Goal: Task Accomplishment & Management: Manage account settings

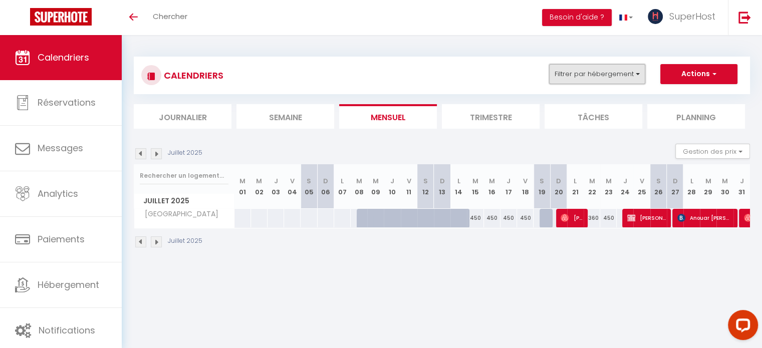
click at [612, 72] on button "Filtrer par hébergement" at bounding box center [597, 74] width 96 height 20
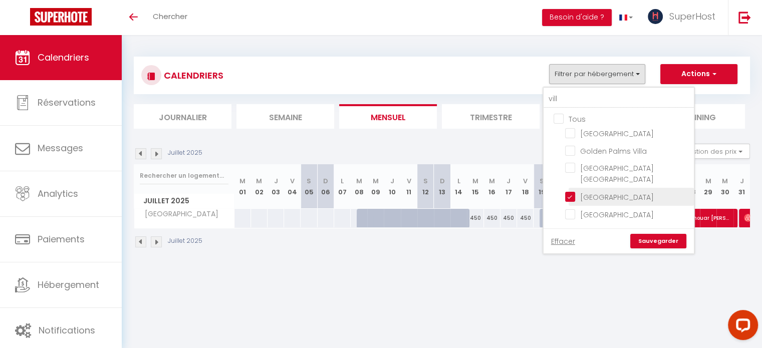
click at [573, 191] on input "[GEOGRAPHIC_DATA]" at bounding box center [627, 196] width 125 height 10
checkbox input "false"
click at [577, 96] on input "vill" at bounding box center [619, 99] width 150 height 18
type input "v"
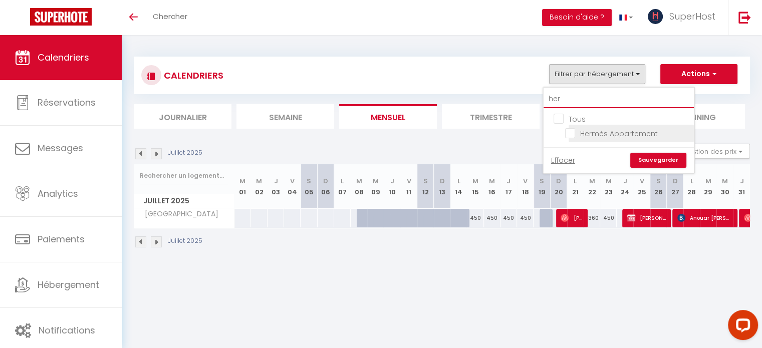
type input "her"
click at [573, 132] on input "Hermès Appartement" at bounding box center [627, 133] width 125 height 10
checkbox input "true"
click at [667, 156] on link "Sauvegarder" at bounding box center [658, 160] width 56 height 15
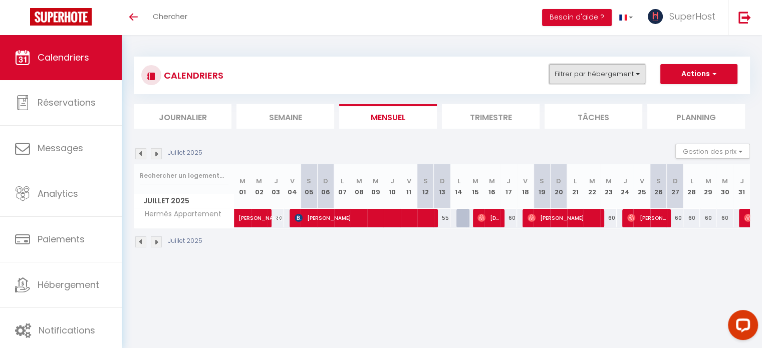
click at [620, 75] on button "Filtrer par hébergement" at bounding box center [597, 74] width 96 height 20
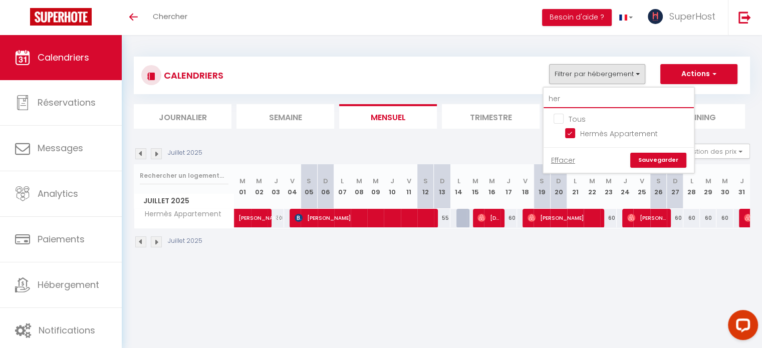
click at [568, 96] on input "her" at bounding box center [619, 99] width 150 height 18
type input "he"
checkbox input "false"
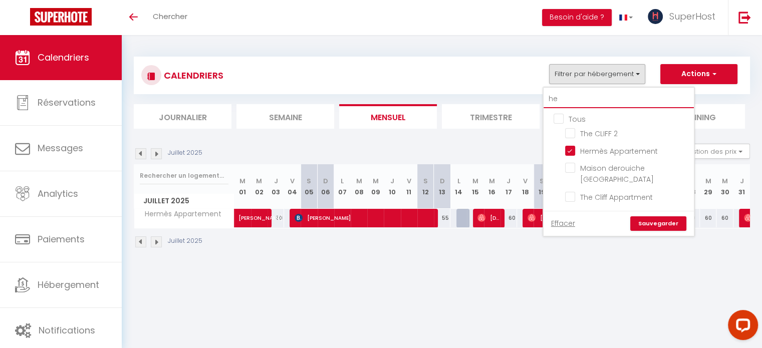
type input "h"
checkbox input "false"
checkbox input "true"
checkbox input "false"
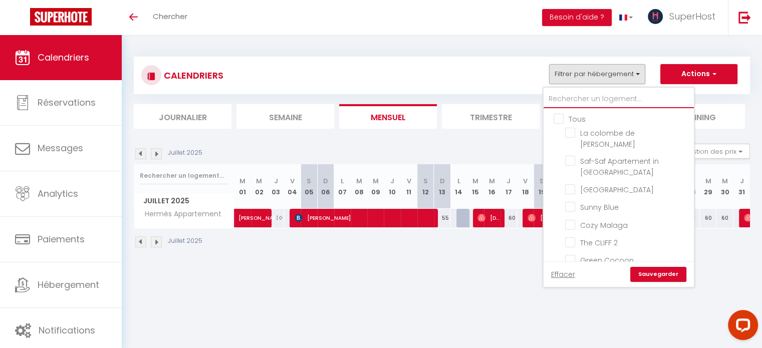
type input "a"
checkbox input "true"
checkbox input "false"
type input "ar"
checkbox input "true"
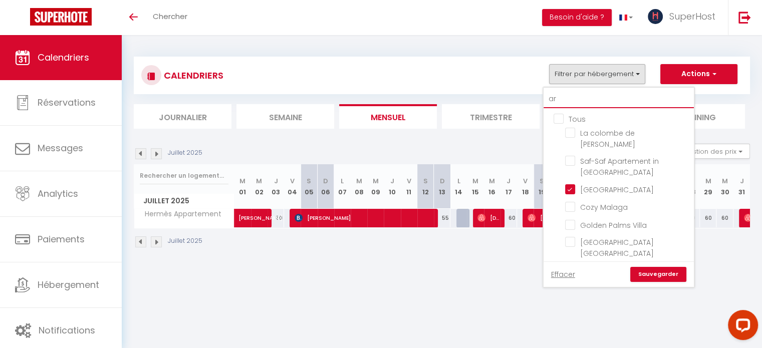
checkbox input "false"
type input "art"
checkbox input "true"
checkbox input "false"
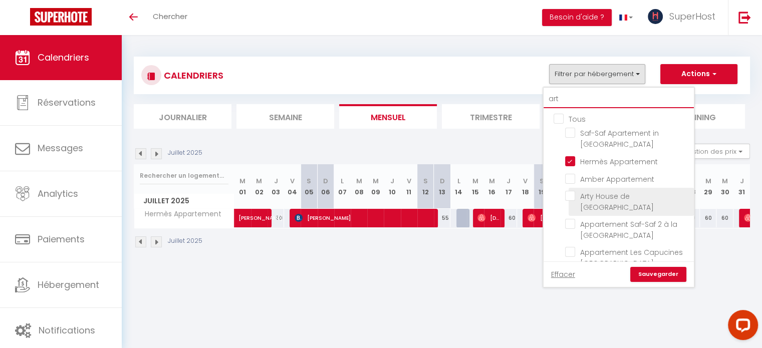
type input "art"
click at [591, 200] on span "Arty House de [GEOGRAPHIC_DATA]" at bounding box center [617, 201] width 74 height 21
click at [591, 200] on input "Arty House de [GEOGRAPHIC_DATA]" at bounding box center [627, 196] width 125 height 10
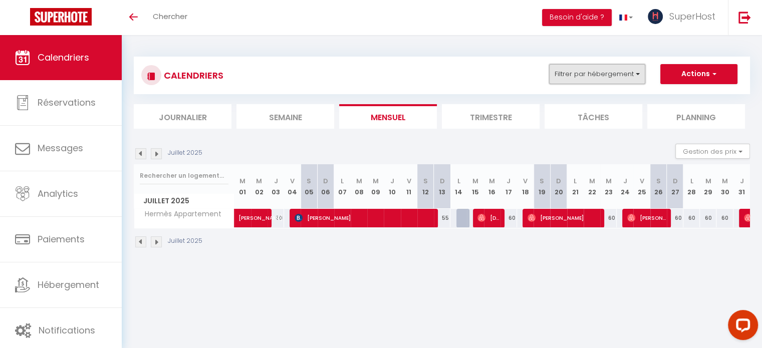
click at [601, 74] on button "Filtrer par hébergement" at bounding box center [597, 74] width 96 height 20
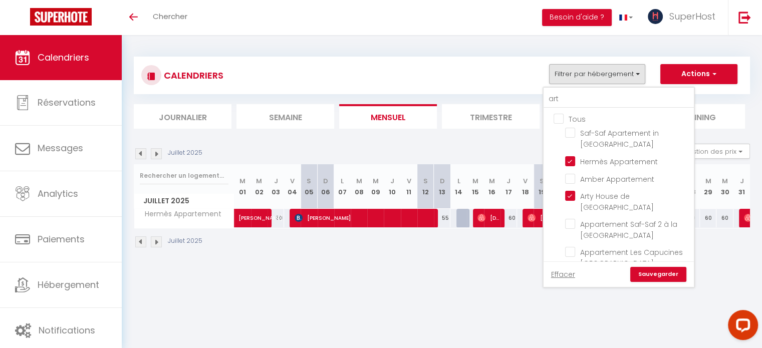
click at [649, 276] on link "Sauvegarder" at bounding box center [658, 274] width 56 height 15
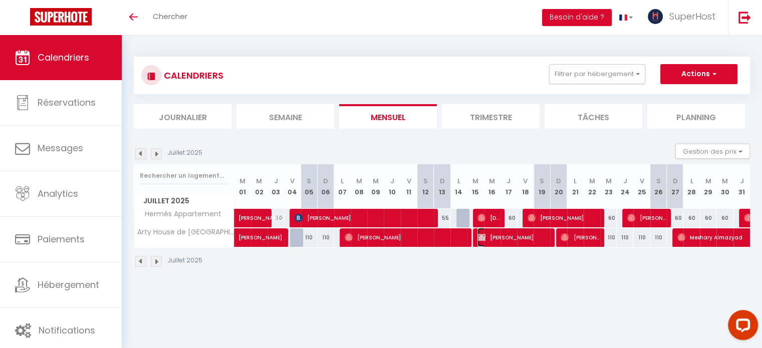
click at [516, 238] on span "[PERSON_NAME]" at bounding box center [513, 237] width 72 height 19
select select "47188"
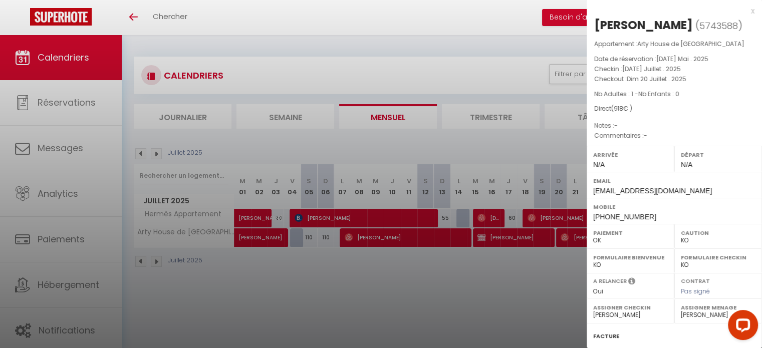
click at [451, 288] on div at bounding box center [381, 174] width 762 height 348
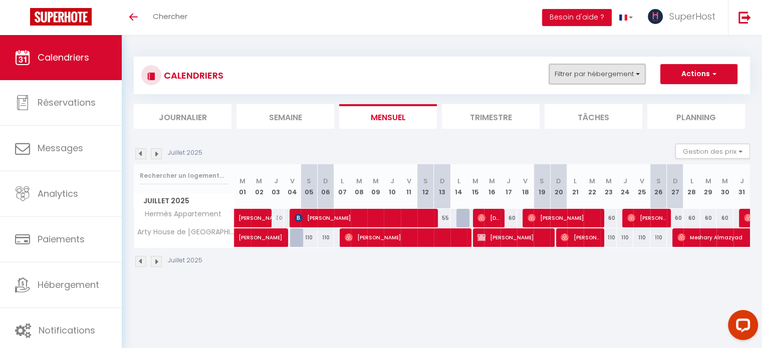
click at [601, 70] on button "Filtrer par hébergement" at bounding box center [597, 74] width 96 height 20
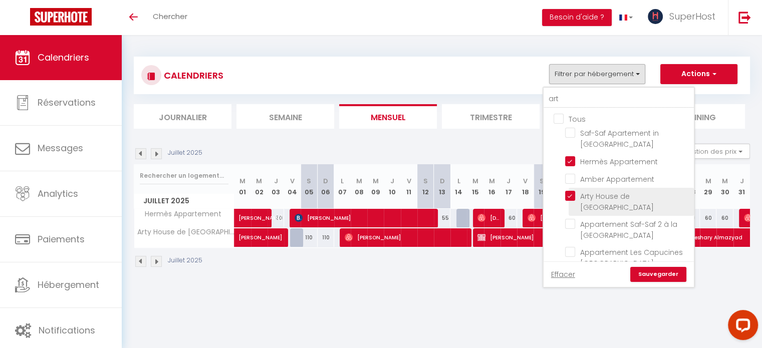
click at [572, 194] on input "Arty House de [GEOGRAPHIC_DATA]" at bounding box center [627, 196] width 125 height 10
checkbox input "false"
click at [667, 275] on link "Sauvegarder" at bounding box center [658, 274] width 56 height 15
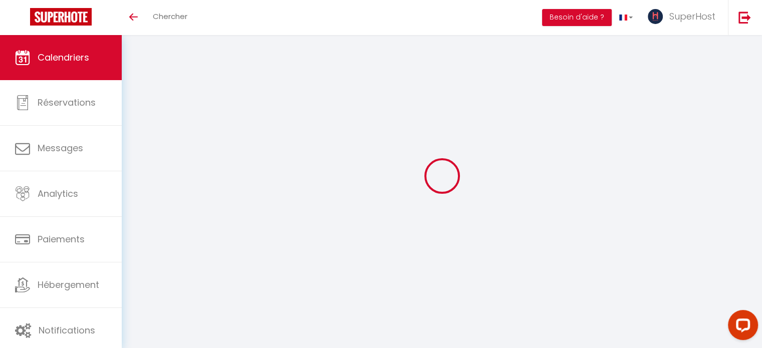
select select "KO"
select select "0"
select select "35056"
select select "47188"
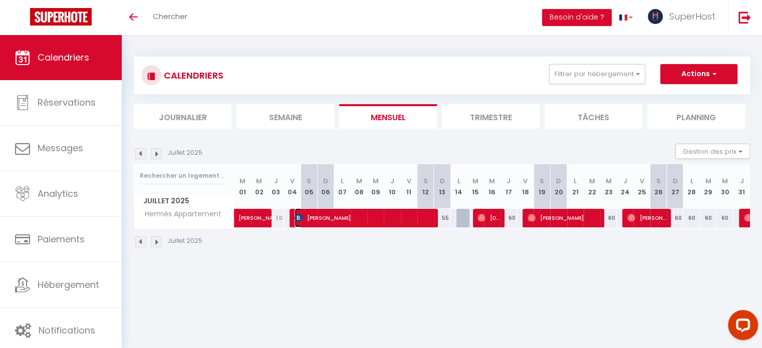
click at [345, 221] on span "[PERSON_NAME]" at bounding box center [364, 217] width 138 height 19
select select "47188"
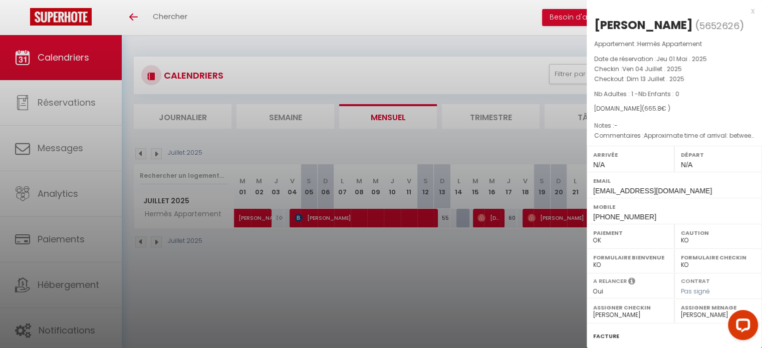
drag, startPoint x: 696, startPoint y: 22, endPoint x: 593, endPoint y: 18, distance: 103.3
click at [593, 18] on div "[PERSON_NAME] ( 5652626 ) Appartement : Hermès Appartement Date de réservation …" at bounding box center [674, 234] width 175 height 435
copy h2 "[PERSON_NAME]"
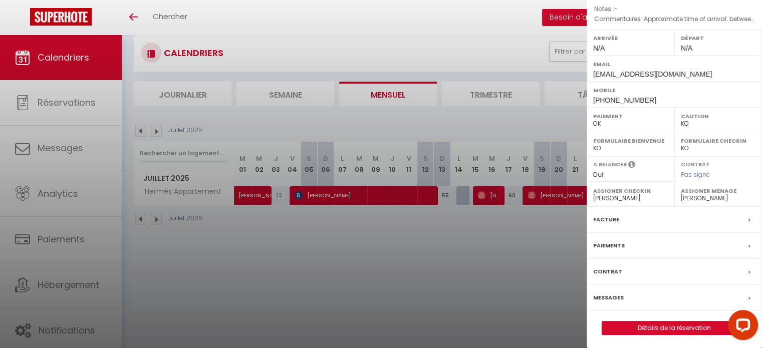
scroll to position [35, 0]
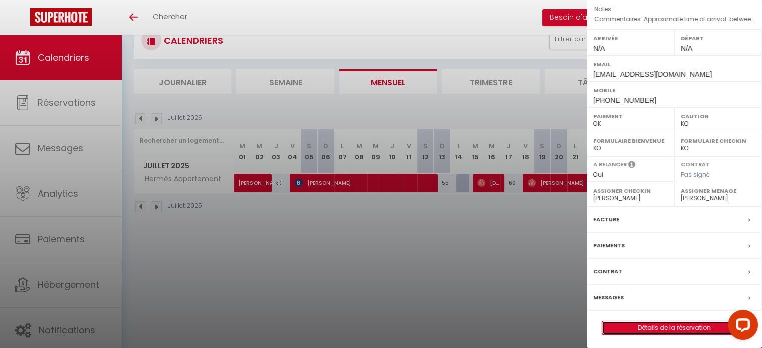
click at [669, 327] on link "Détails de la réservation" at bounding box center [674, 328] width 144 height 13
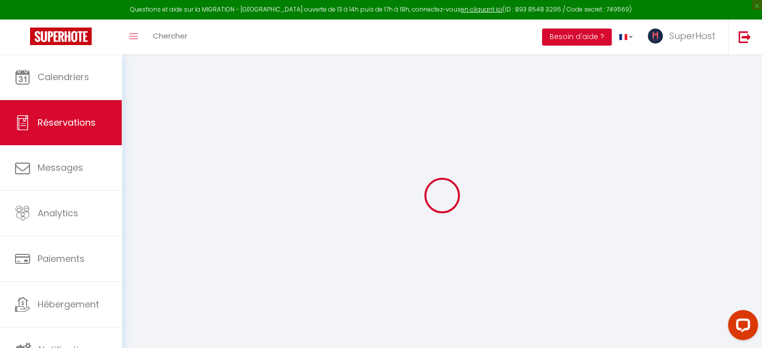
select select
checkbox input "false"
select select
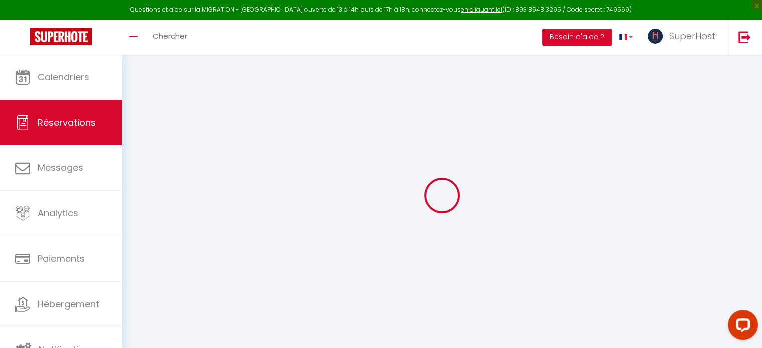
checkbox input "false"
type textarea "Approximate time of arrival: between 10:00 and 11:00"
type input "25"
type input "10.8"
select select
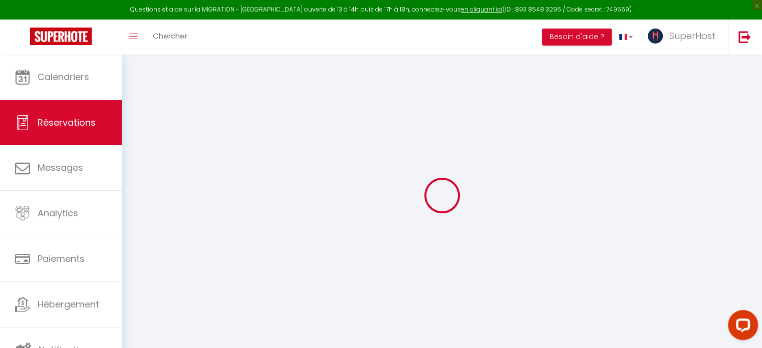
select select
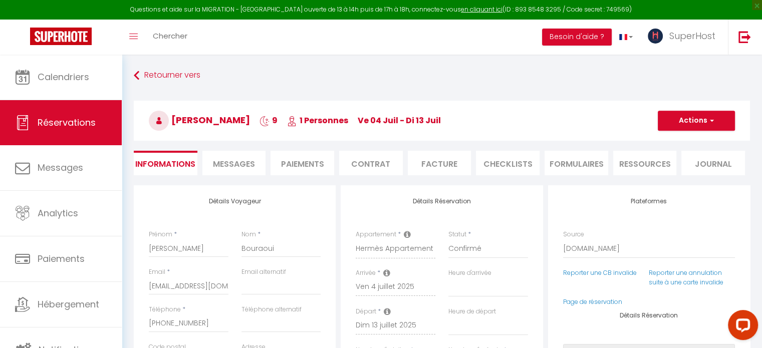
checkbox input "false"
select select
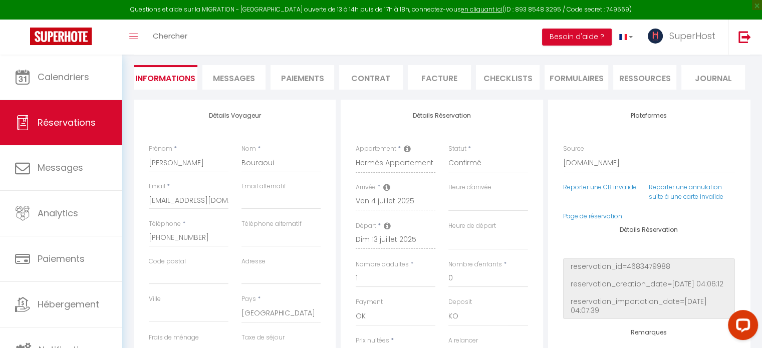
scroll to position [250, 0]
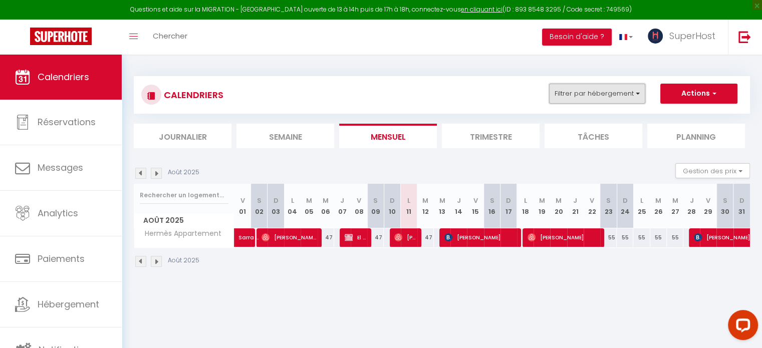
click at [611, 96] on button "Filtrer par hébergement" at bounding box center [597, 94] width 96 height 20
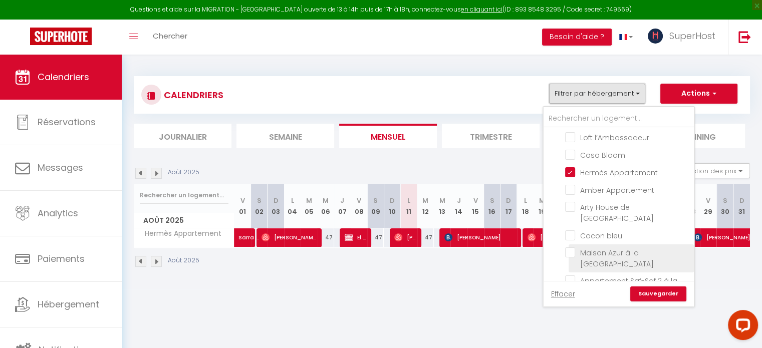
scroll to position [250, 0]
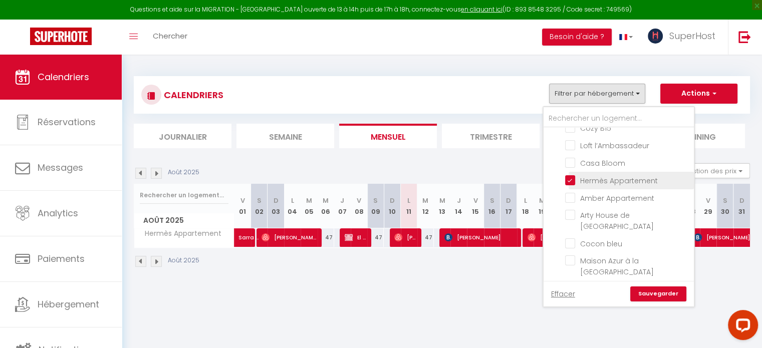
click at [575, 175] on input "Hermès Appartement" at bounding box center [627, 180] width 125 height 10
checkbox input "false"
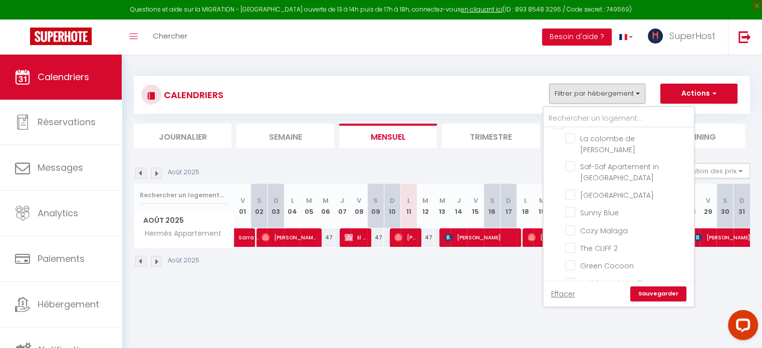
scroll to position [0, 0]
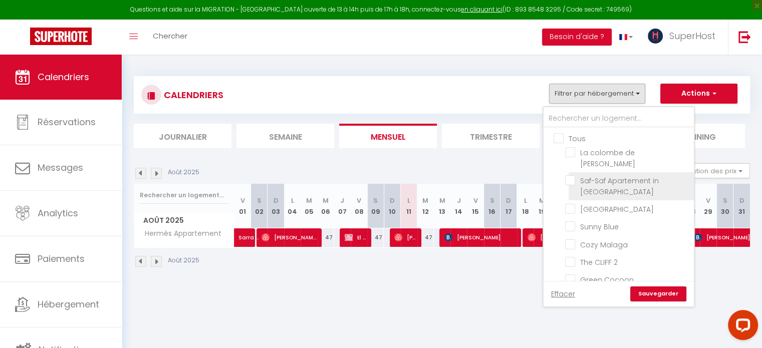
click at [600, 175] on input "Saf-Saf Apartement in [GEOGRAPHIC_DATA]" at bounding box center [627, 180] width 125 height 10
checkbox input "true"
checkbox input "false"
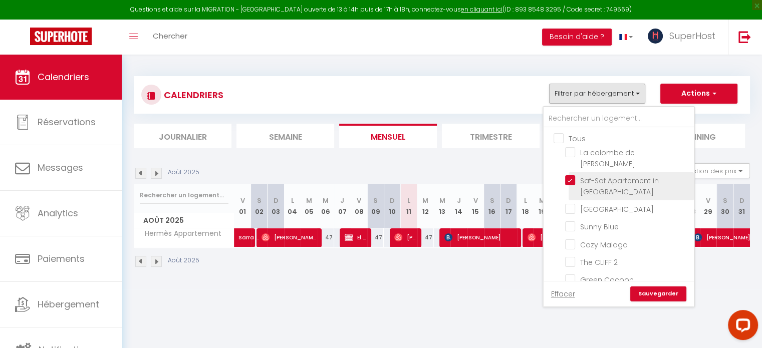
checkbox input "false"
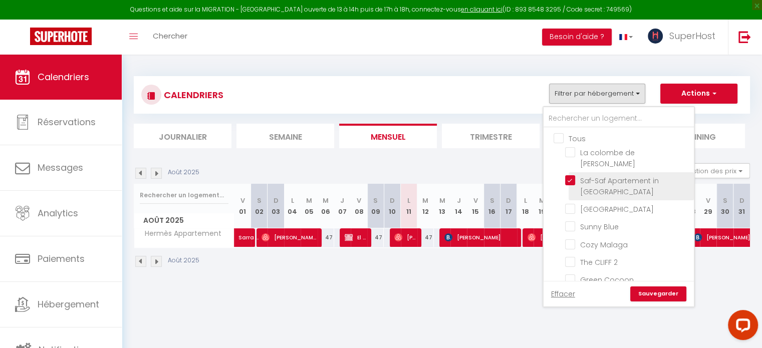
checkbox input "false"
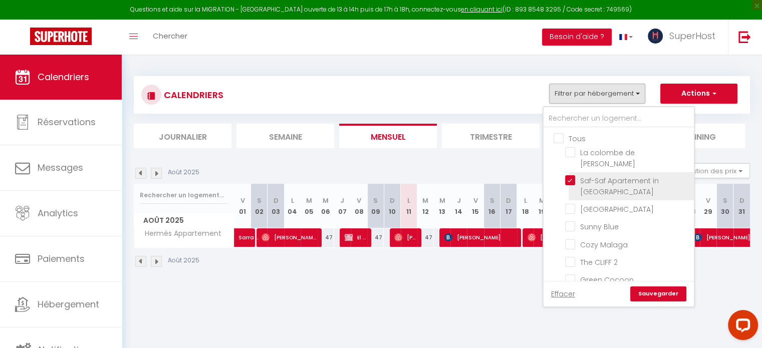
checkbox input "false"
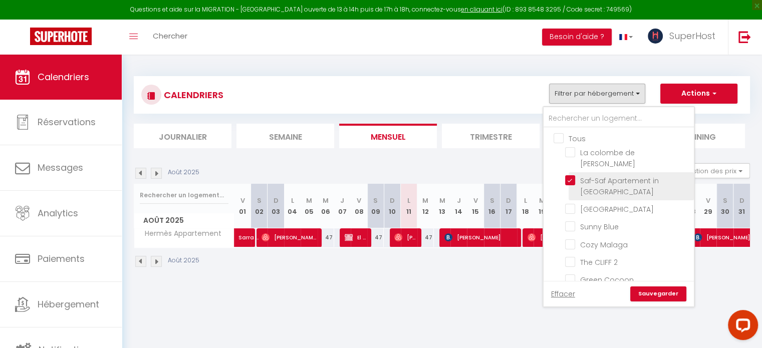
checkbox input "false"
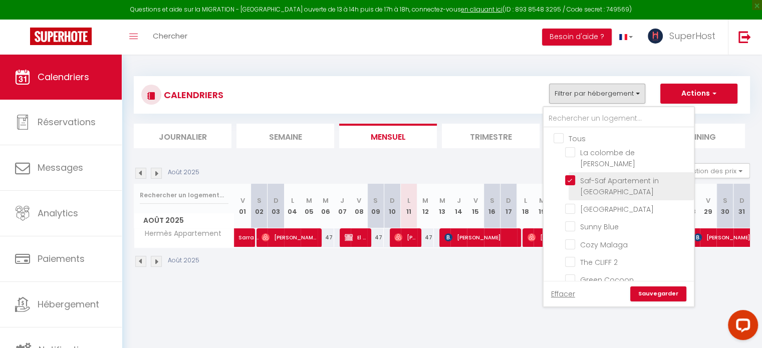
checkbox input "false"
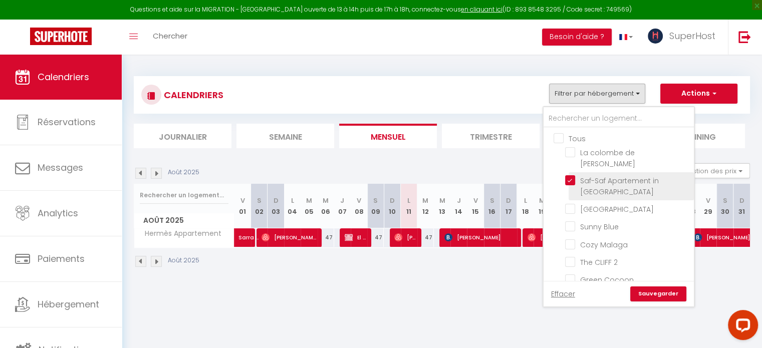
checkbox input "false"
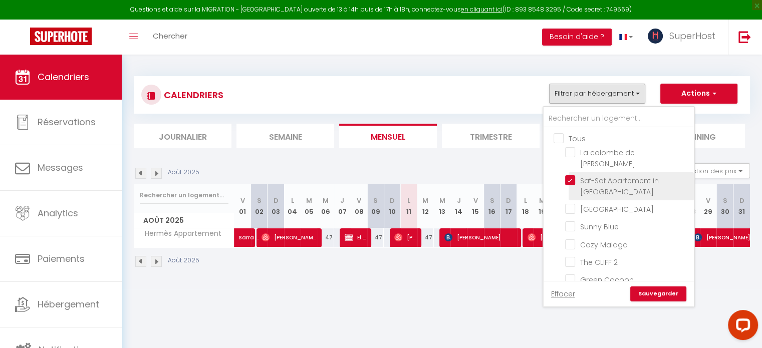
checkbox input "false"
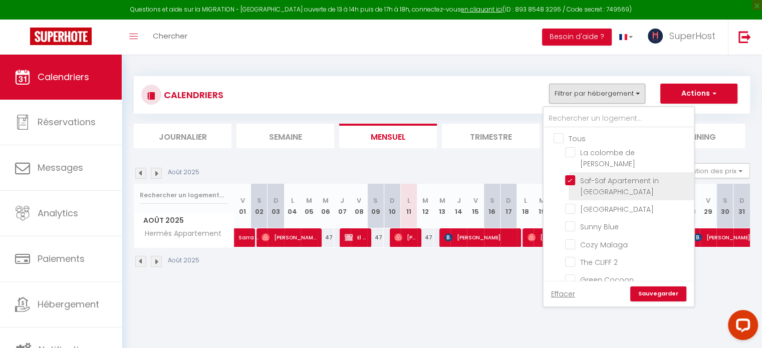
checkbox input "false"
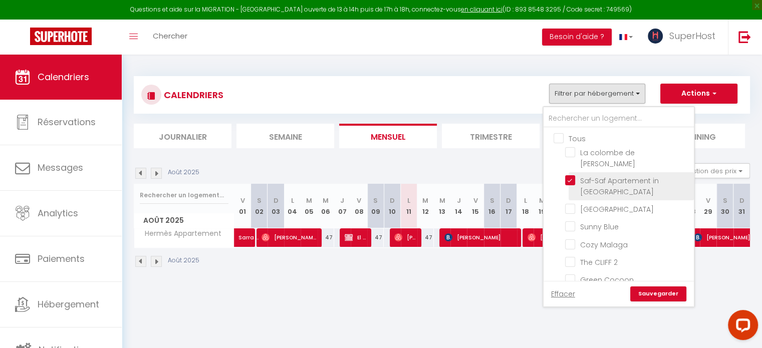
checkbox input "false"
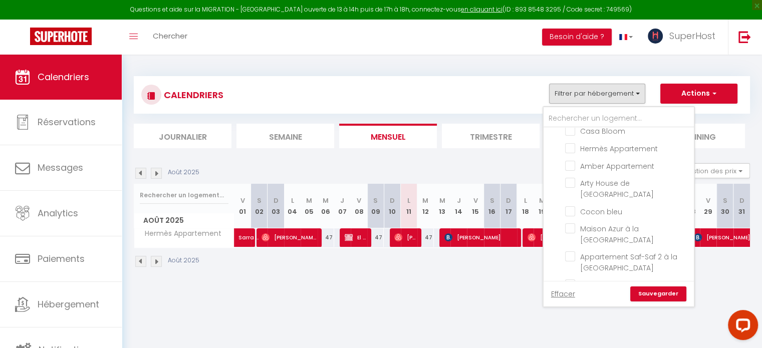
scroll to position [301, 0]
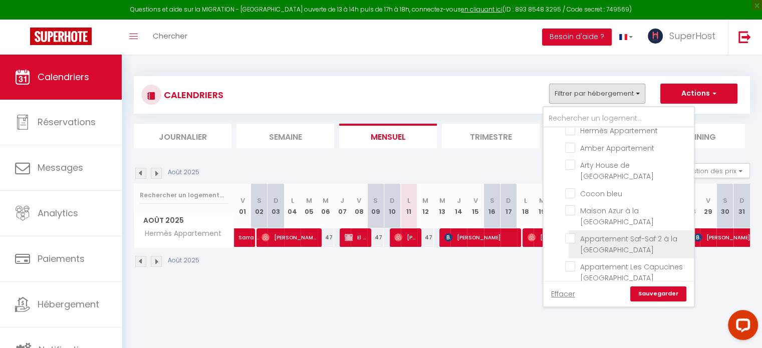
click at [605, 233] on input "Appartement Saf-Saf 2 à la [GEOGRAPHIC_DATA]" at bounding box center [627, 238] width 125 height 10
checkbox input "true"
checkbox input "false"
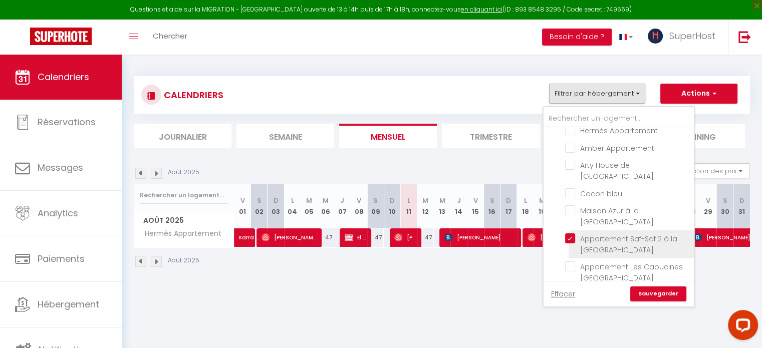
checkbox input "false"
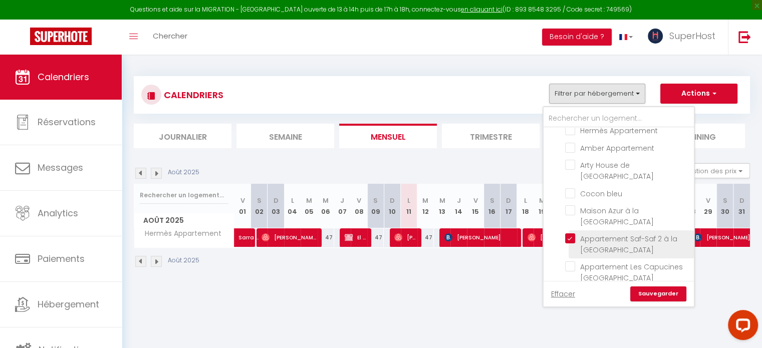
checkbox input "false"
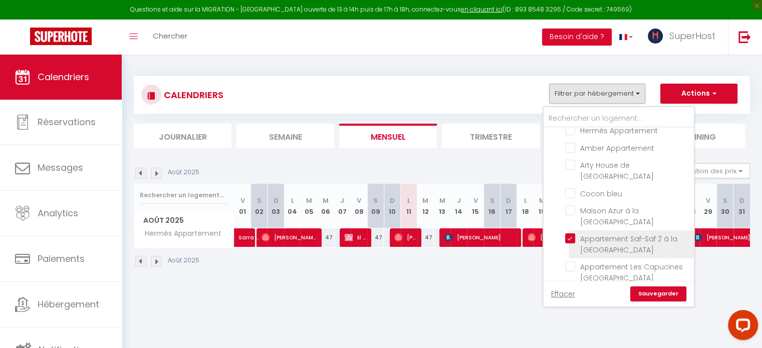
checkbox input "false"
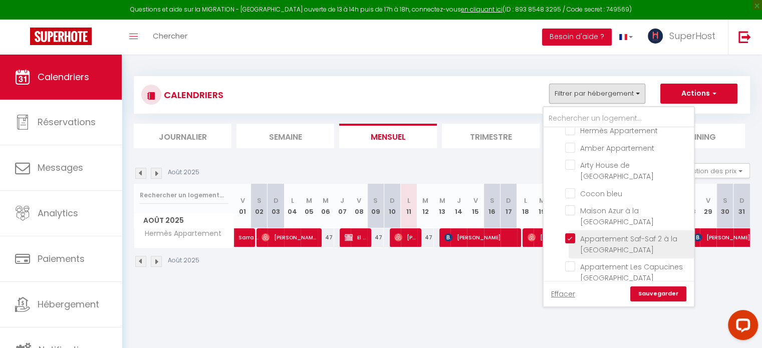
checkbox input "false"
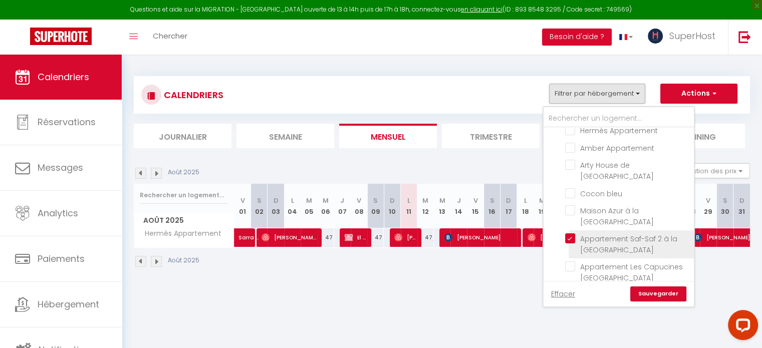
checkbox input "false"
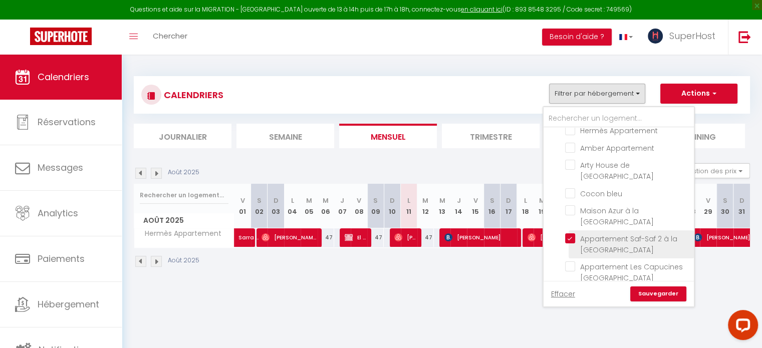
checkbox input "false"
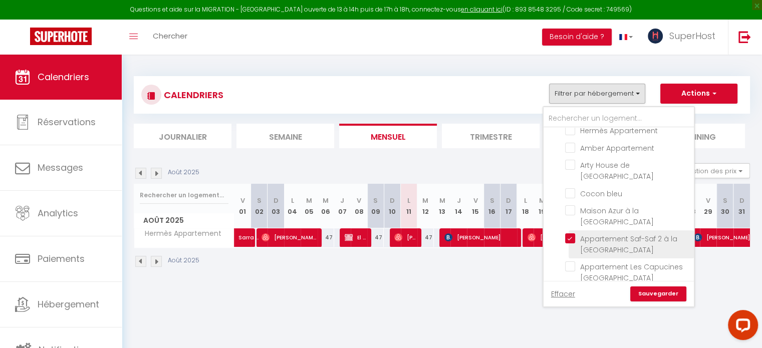
checkbox input "false"
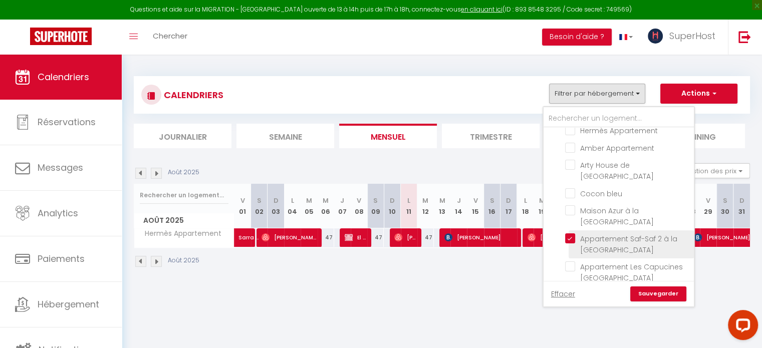
checkbox input "false"
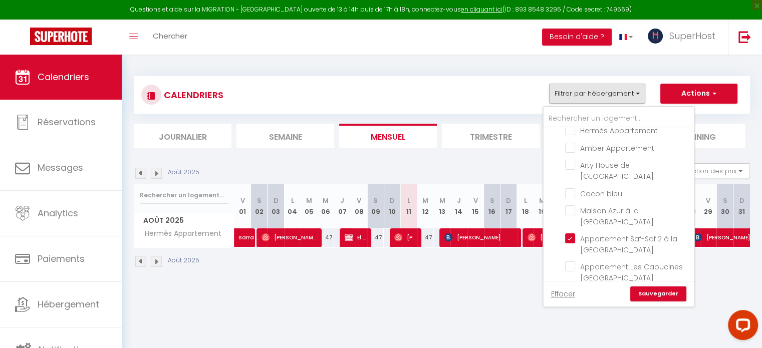
click at [659, 296] on link "Sauvegarder" at bounding box center [658, 294] width 56 height 15
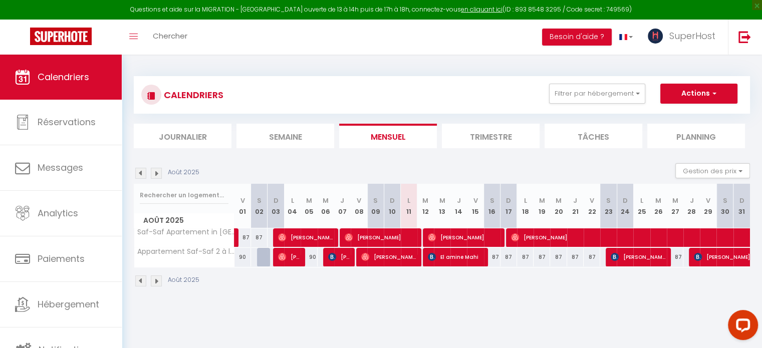
click at [138, 281] on img at bounding box center [140, 281] width 11 height 11
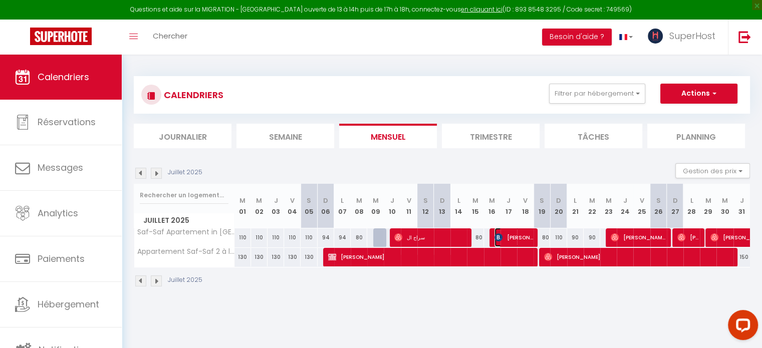
click at [513, 235] on span "[PERSON_NAME]" at bounding box center [513, 237] width 39 height 19
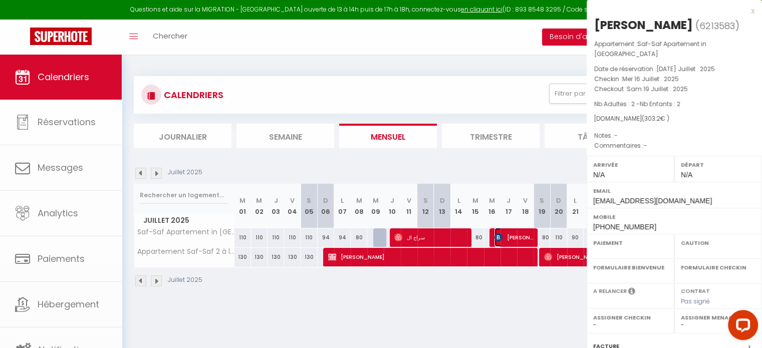
select select "OK"
select select "KO"
select select "0"
select select "1"
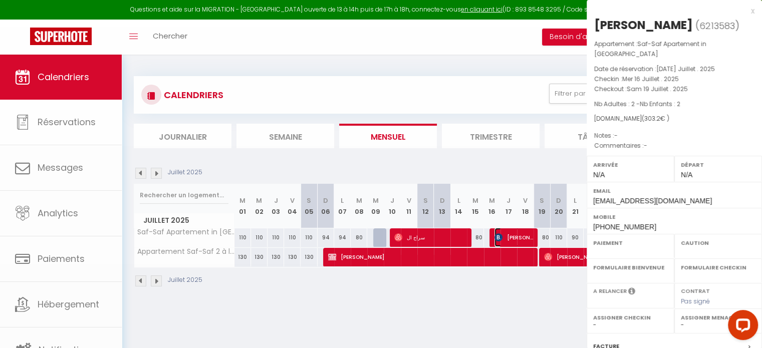
select select
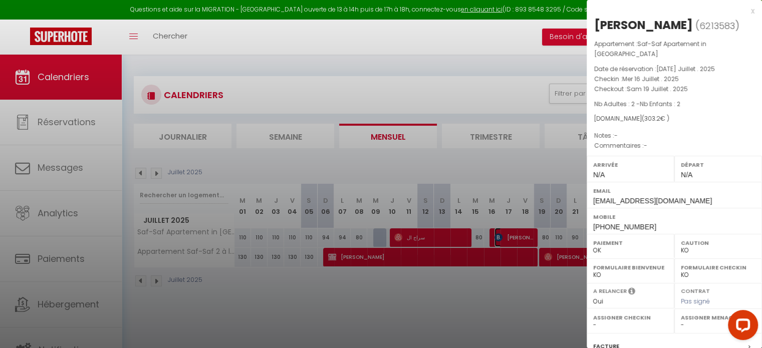
select select "47188"
select select "35056"
click at [374, 311] on div at bounding box center [381, 174] width 762 height 348
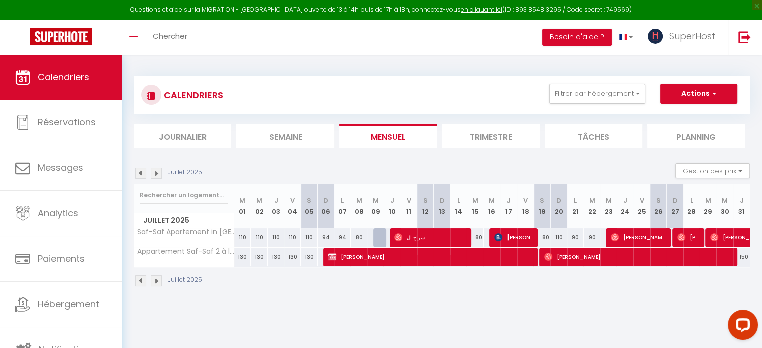
click at [140, 278] on img at bounding box center [140, 281] width 11 height 11
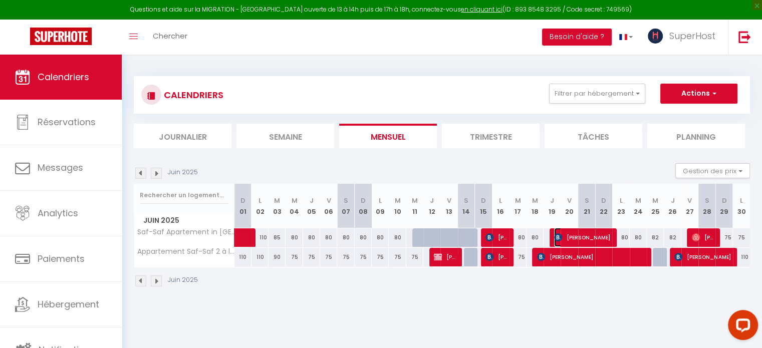
click at [575, 232] on span "[PERSON_NAME]" at bounding box center [582, 237] width 57 height 19
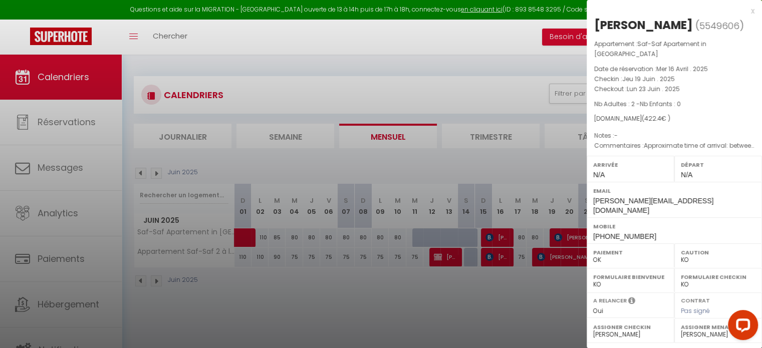
click at [527, 313] on div at bounding box center [381, 174] width 762 height 348
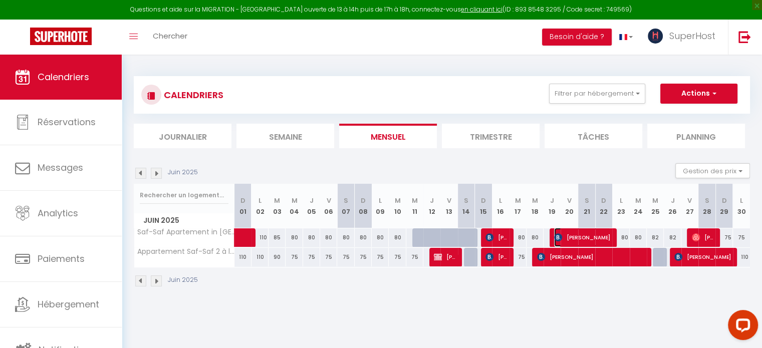
click at [576, 241] on span "[PERSON_NAME]" at bounding box center [582, 237] width 57 height 19
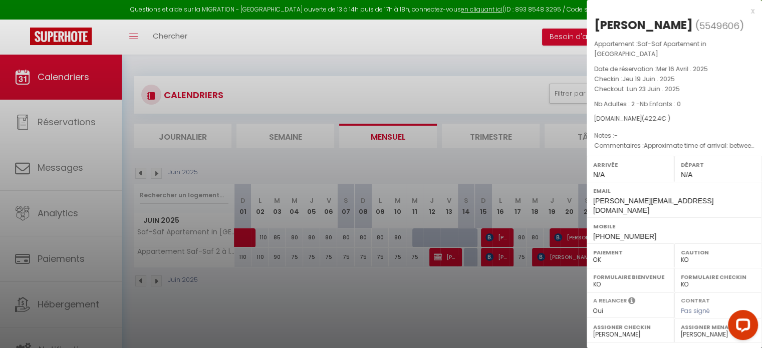
click at [493, 238] on div at bounding box center [381, 174] width 762 height 348
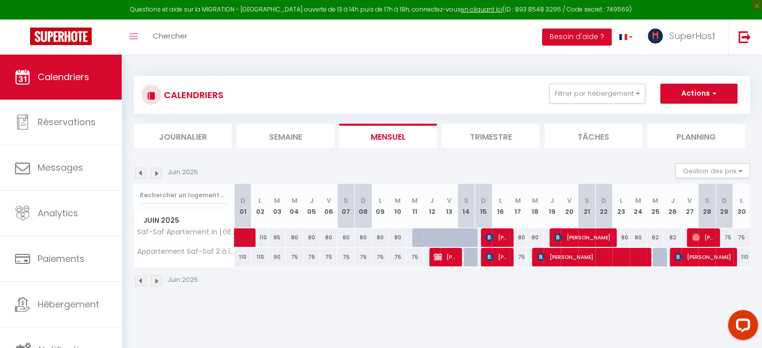
click at [493, 238] on body "Questions et aide sur la MIGRATION - [GEOGRAPHIC_DATA] ouverte de 13 à 14h puis…" at bounding box center [381, 229] width 762 height 348
click at [490, 293] on div "Juin 2025" at bounding box center [442, 283] width 616 height 30
click at [493, 234] on img at bounding box center [489, 237] width 8 height 8
select select "35056"
select select "47188"
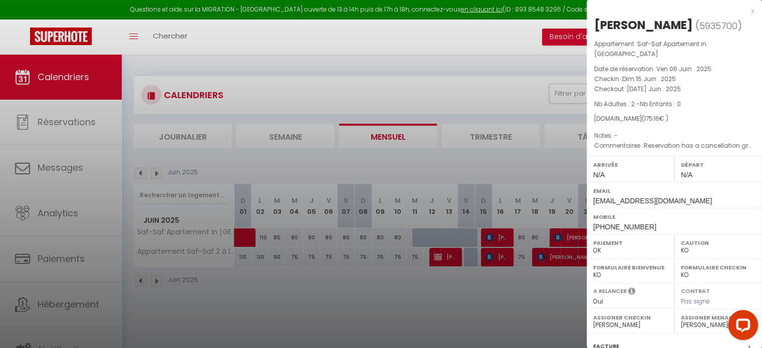
click at [472, 303] on div at bounding box center [381, 174] width 762 height 348
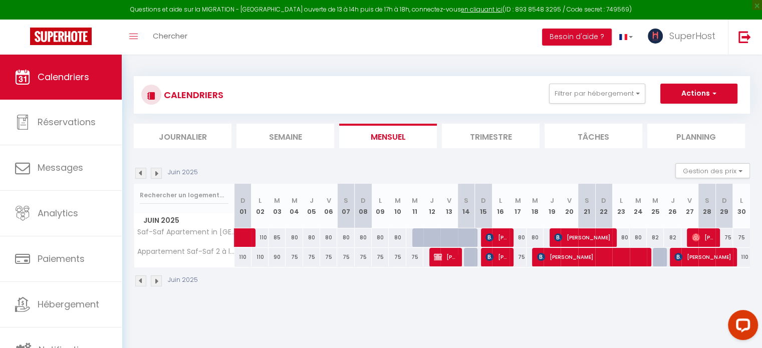
click at [157, 282] on img at bounding box center [156, 281] width 11 height 11
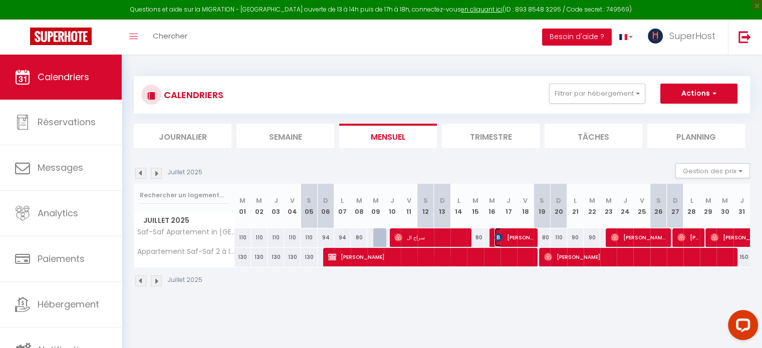
click at [512, 234] on span "[PERSON_NAME]" at bounding box center [513, 237] width 39 height 19
select select "47188"
select select "35056"
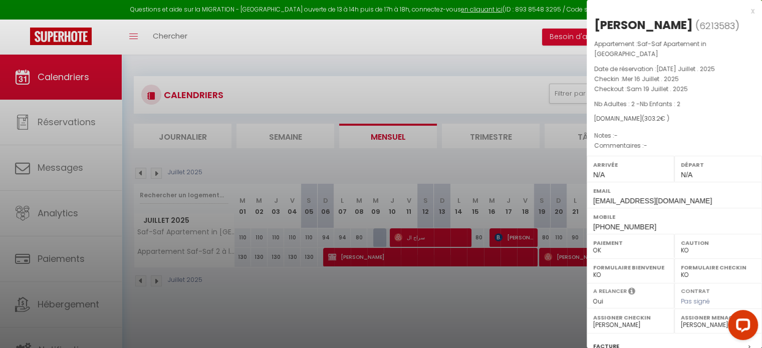
click at [488, 283] on div at bounding box center [381, 174] width 762 height 348
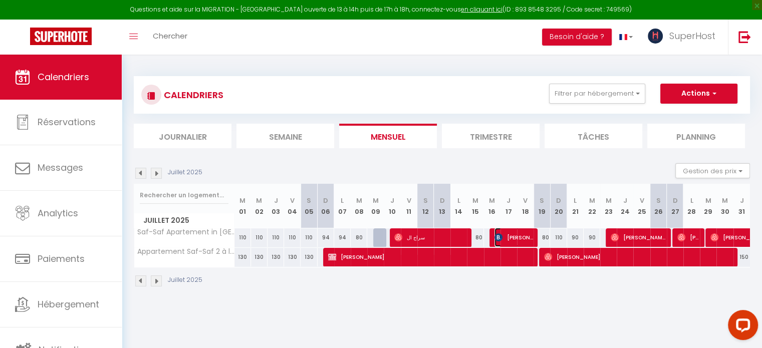
click at [520, 233] on span "[PERSON_NAME]" at bounding box center [513, 237] width 39 height 19
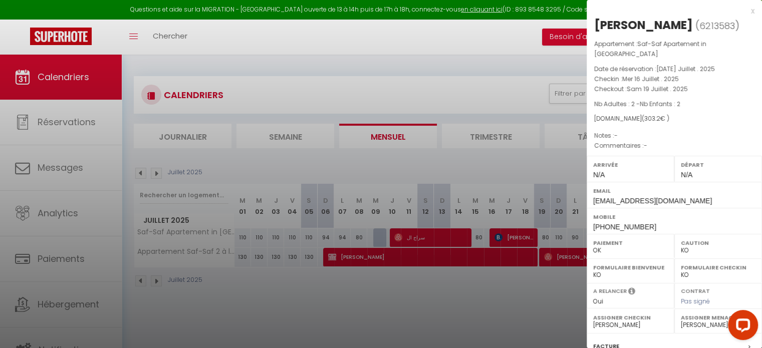
drag, startPoint x: 695, startPoint y: 24, endPoint x: 591, endPoint y: 24, distance: 103.7
click at [591, 24] on div "[PERSON_NAME] ( 6213583 ) Appartement : Saf-Saf Apartement in [GEOGRAPHIC_DATA]…" at bounding box center [674, 239] width 175 height 445
copy div "[PERSON_NAME]"
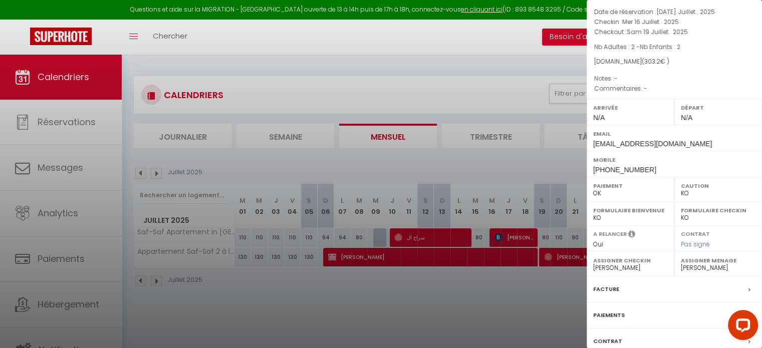
scroll to position [117, 0]
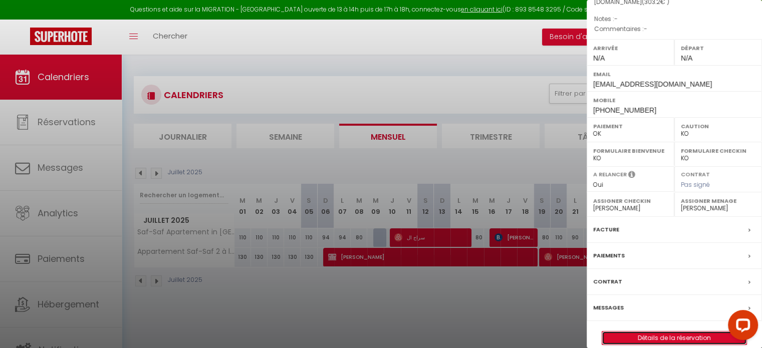
click at [630, 332] on link "Détails de la réservation" at bounding box center [674, 338] width 144 height 13
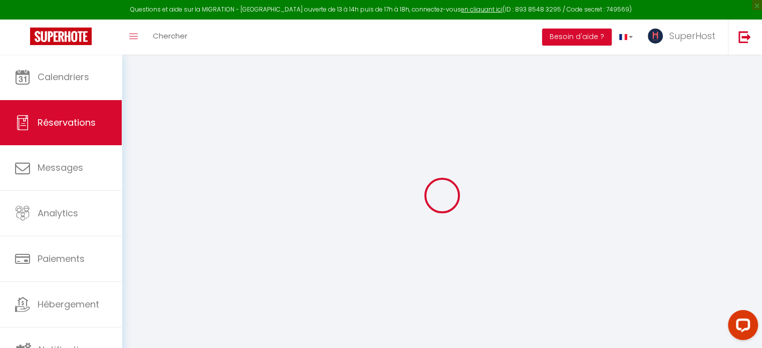
select select
checkbox input "false"
select select
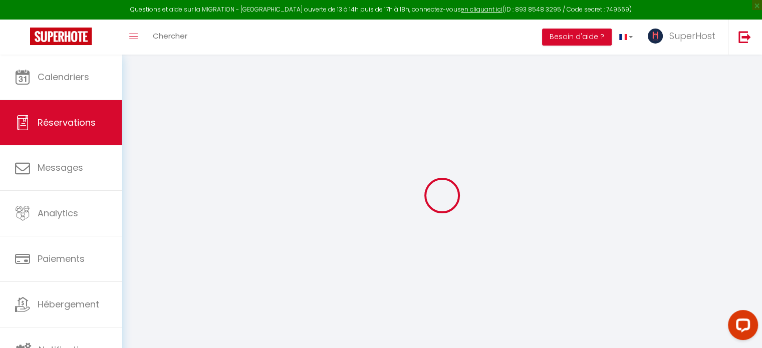
checkbox input "false"
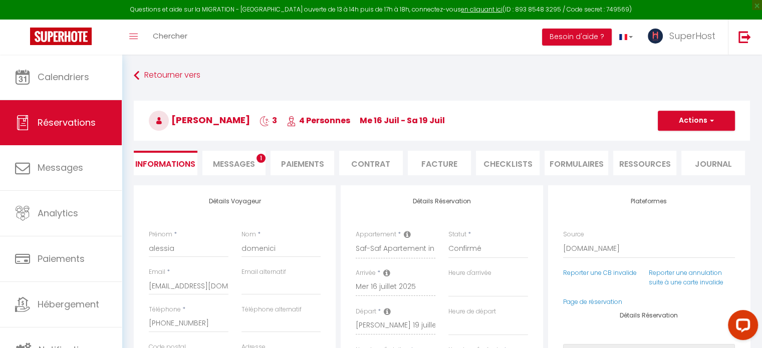
type input "35"
type input "14.4"
select select
checkbox input "false"
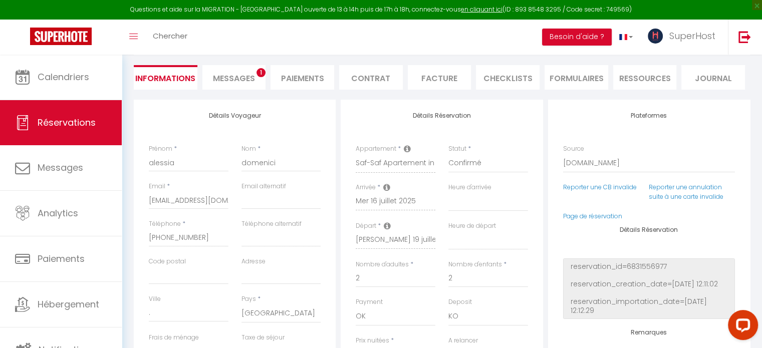
select select
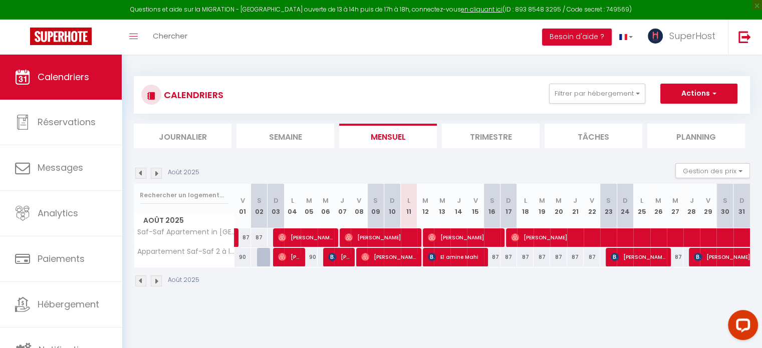
click at [138, 280] on img at bounding box center [140, 281] width 11 height 11
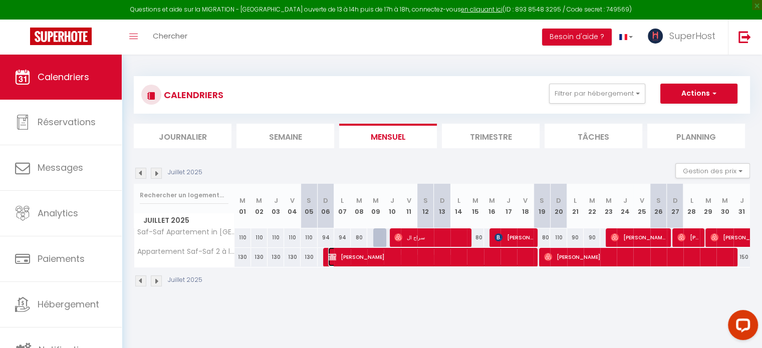
click at [387, 264] on span "[PERSON_NAME]" at bounding box center [430, 256] width 204 height 19
select select "OK"
select select "KO"
select select "0"
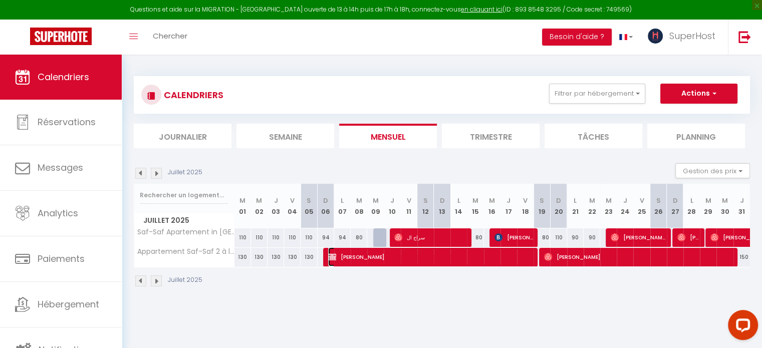
select select "1"
select select
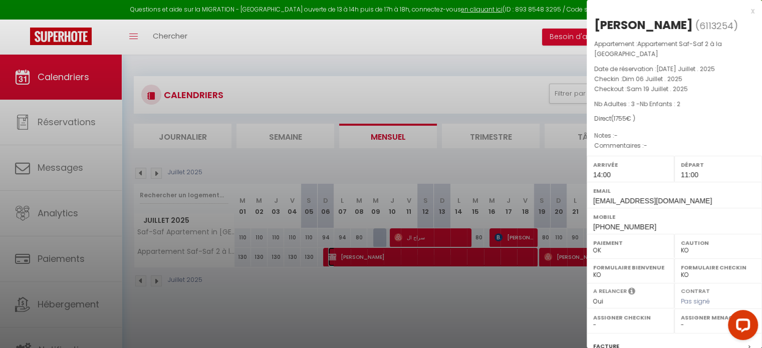
select select "41418"
drag, startPoint x: 662, startPoint y: 24, endPoint x: 589, endPoint y: 22, distance: 73.2
click at [589, 22] on div "[PERSON_NAME] ( 6113254 ) Appartement : Appartement Saf-Saf 2 à la Marsa Date d…" at bounding box center [674, 239] width 175 height 445
click at [417, 68] on div at bounding box center [381, 174] width 762 height 348
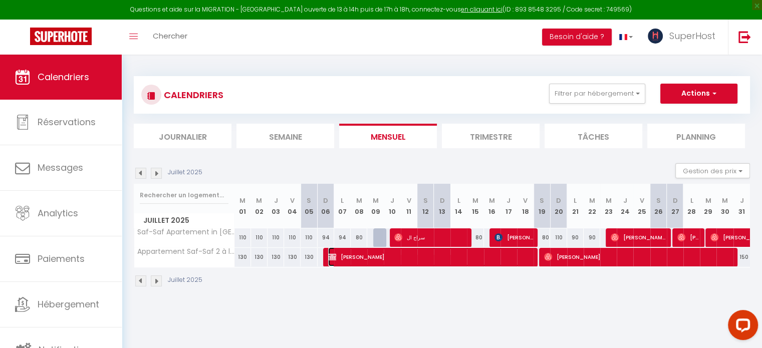
click at [438, 259] on span "[PERSON_NAME]" at bounding box center [430, 256] width 204 height 19
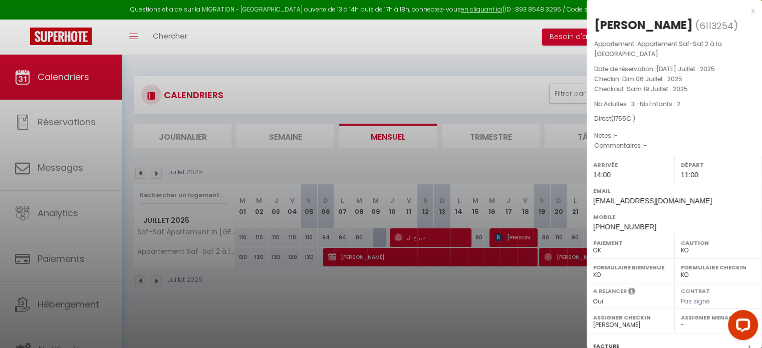
drag, startPoint x: 662, startPoint y: 26, endPoint x: 592, endPoint y: 22, distance: 70.2
click at [592, 22] on div "[PERSON_NAME] ( 6113254 ) Appartement : Appartement Saf-Saf 2 à la Marsa Date d…" at bounding box center [674, 239] width 175 height 445
copy div "[PERSON_NAME]"
click at [449, 85] on div at bounding box center [381, 174] width 762 height 348
checkbox input "false"
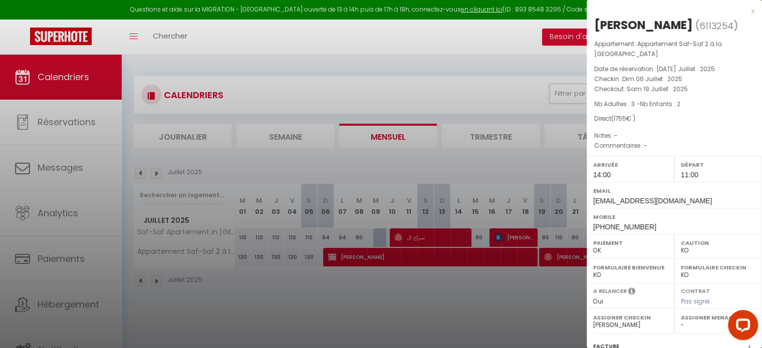
checkbox input "false"
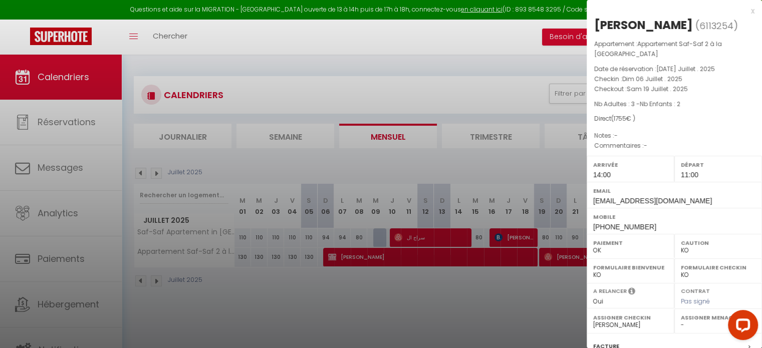
checkbox input "false"
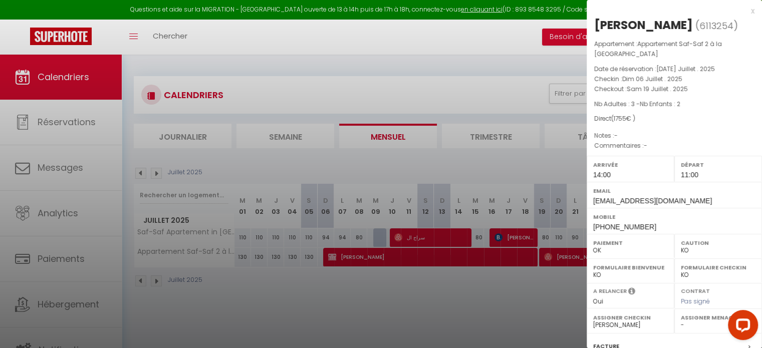
checkbox input "false"
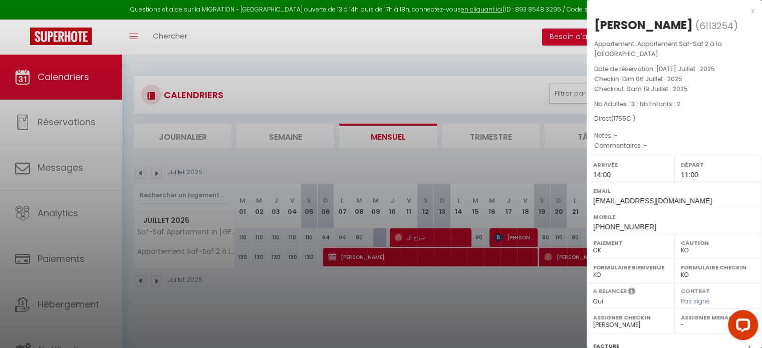
checkbox input "false"
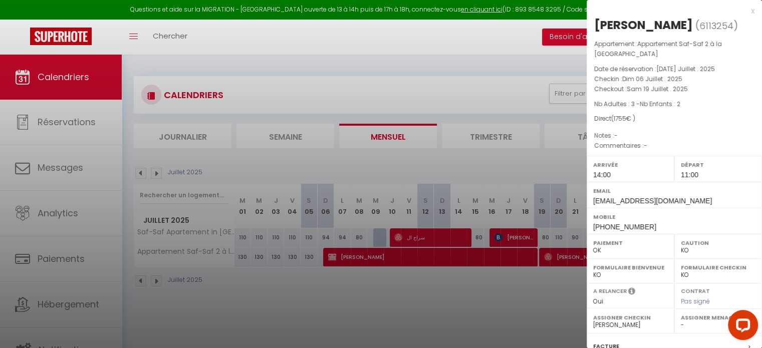
checkbox input "false"
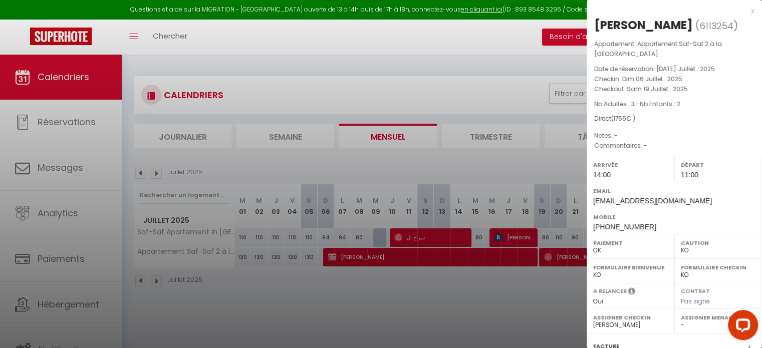
checkbox input "false"
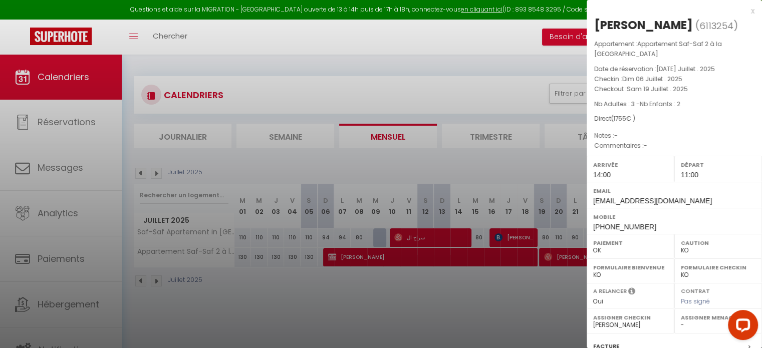
checkbox input "false"
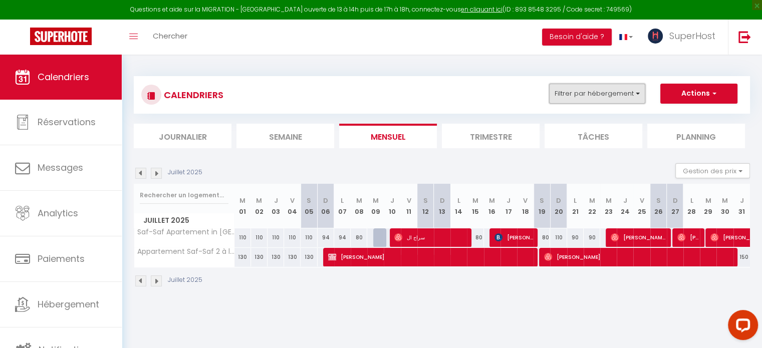
click at [628, 92] on button "Filtrer par hébergement" at bounding box center [597, 94] width 96 height 20
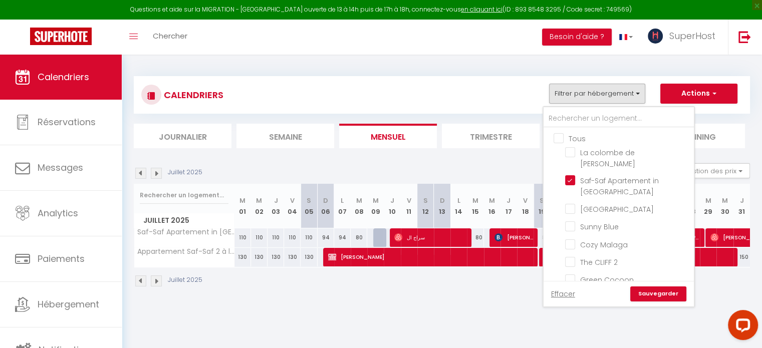
click at [557, 135] on input "Tous" at bounding box center [629, 138] width 150 height 10
click at [581, 117] on input "text" at bounding box center [619, 119] width 150 height 18
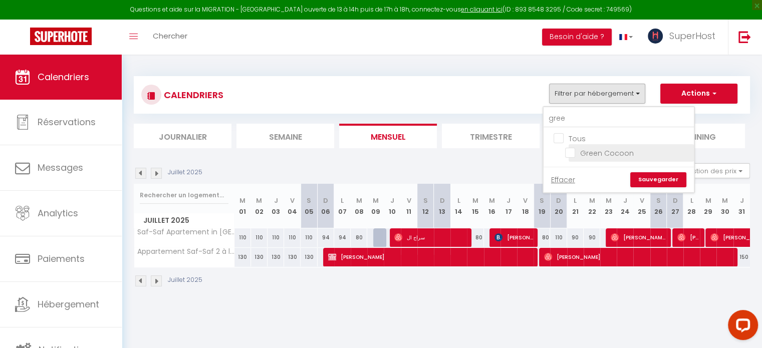
click at [569, 152] on input "Green Cocoon" at bounding box center [627, 152] width 125 height 10
click at [665, 177] on link "Sauvegarder" at bounding box center [658, 179] width 56 height 15
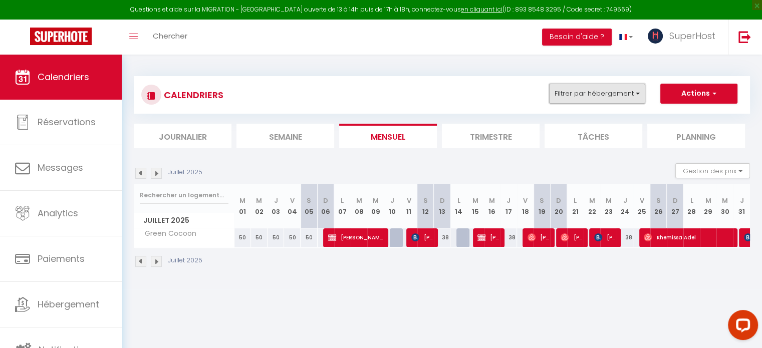
click at [590, 94] on button "Filtrer par hébergement" at bounding box center [597, 94] width 96 height 20
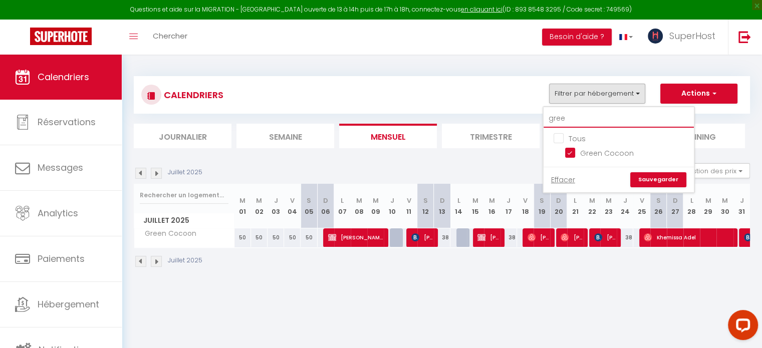
click at [576, 118] on input "gree" at bounding box center [619, 119] width 150 height 18
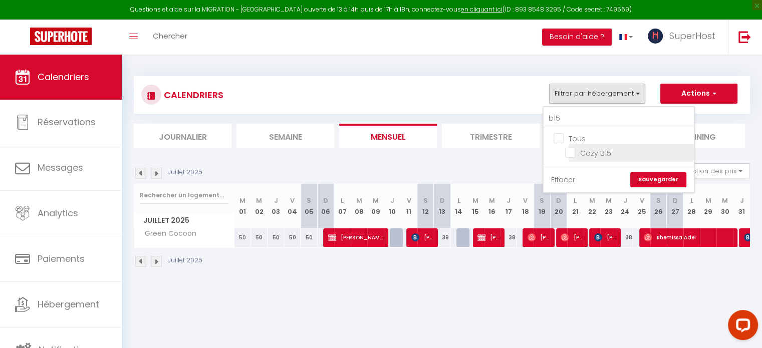
click at [571, 151] on input "Cozy B15" at bounding box center [627, 152] width 125 height 10
click at [664, 175] on link "Sauvegarder" at bounding box center [658, 179] width 56 height 15
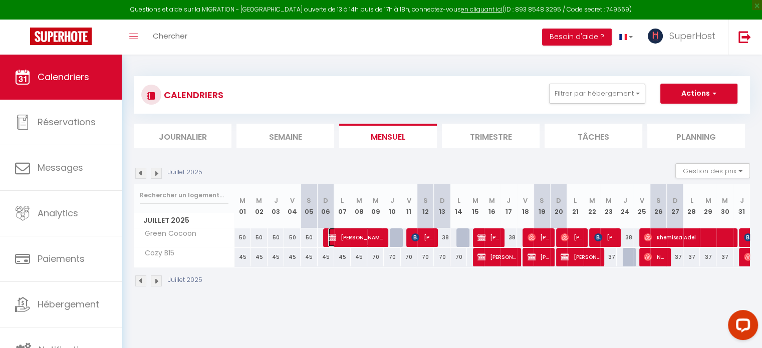
click at [367, 235] on span "[PERSON_NAME] Saudi" at bounding box center [355, 237] width 55 height 19
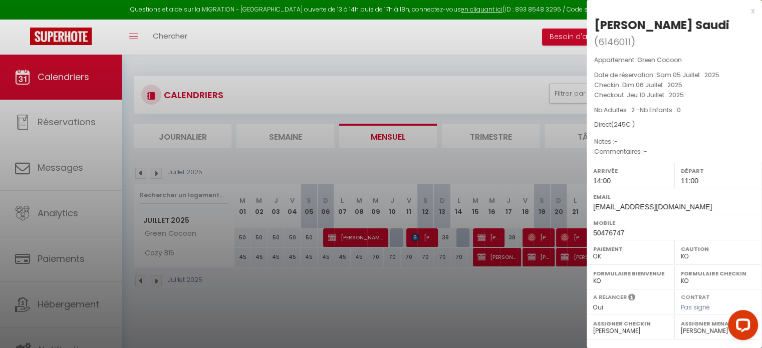
drag, startPoint x: 745, startPoint y: 26, endPoint x: 593, endPoint y: 26, distance: 152.8
click at [593, 26] on div "[PERSON_NAME] Saudi ( 6146011 ) Appartement : Green Cocoon Date de réservation …" at bounding box center [674, 242] width 175 height 451
copy div "[PERSON_NAME] Saudi"
click at [375, 312] on div at bounding box center [381, 174] width 762 height 348
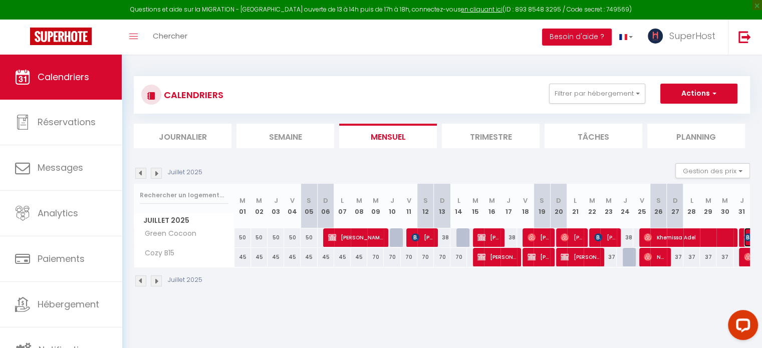
click at [745, 238] on img at bounding box center [748, 237] width 8 height 8
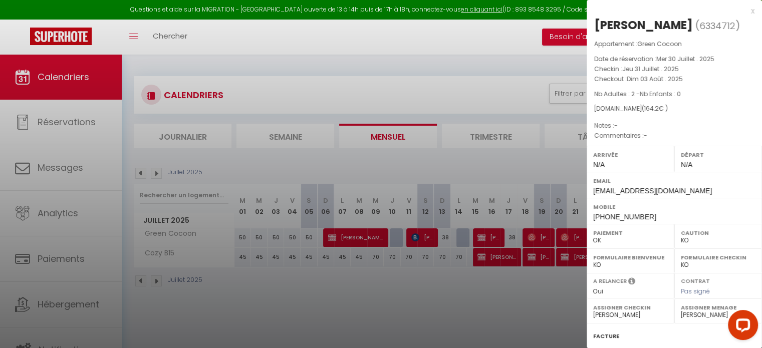
click at [350, 304] on div at bounding box center [381, 174] width 762 height 348
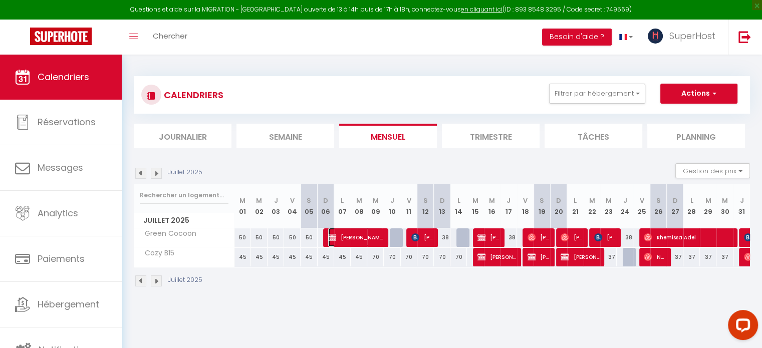
click at [345, 237] on span "[PERSON_NAME] Saudi" at bounding box center [355, 237] width 55 height 19
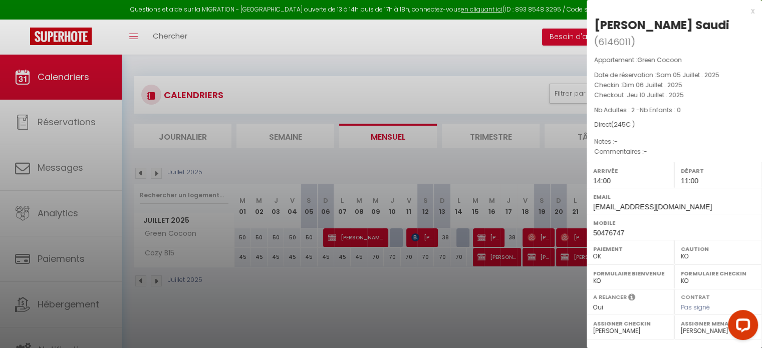
drag, startPoint x: 745, startPoint y: 26, endPoint x: 593, endPoint y: 22, distance: 152.4
click at [592, 22] on div "[PERSON_NAME] Saudi ( 6146011 ) Appartement : Green Cocoon Date de réservation …" at bounding box center [674, 242] width 175 height 451
copy div "[PERSON_NAME] Saudi"
drag, startPoint x: 414, startPoint y: 293, endPoint x: 421, endPoint y: 246, distance: 46.6
click at [415, 293] on div at bounding box center [381, 174] width 762 height 348
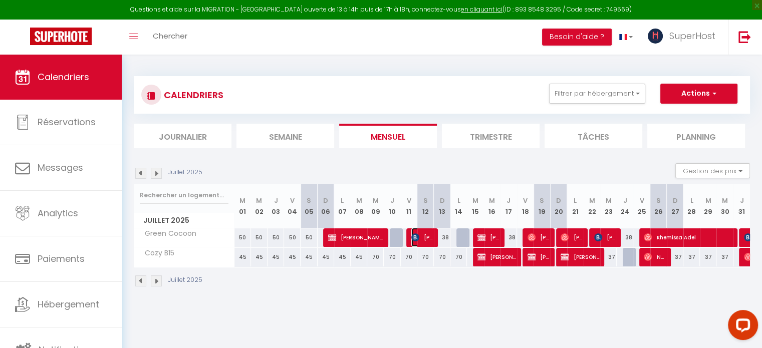
click at [418, 233] on img at bounding box center [415, 237] width 8 height 8
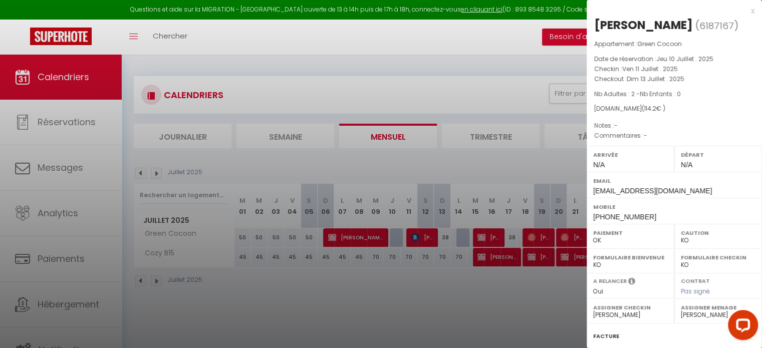
drag, startPoint x: 683, startPoint y: 24, endPoint x: 595, endPoint y: 24, distance: 88.2
click at [595, 24] on h2 "[PERSON_NAME] ( 6187167 )" at bounding box center [674, 25] width 160 height 17
copy div "[PERSON_NAME]"
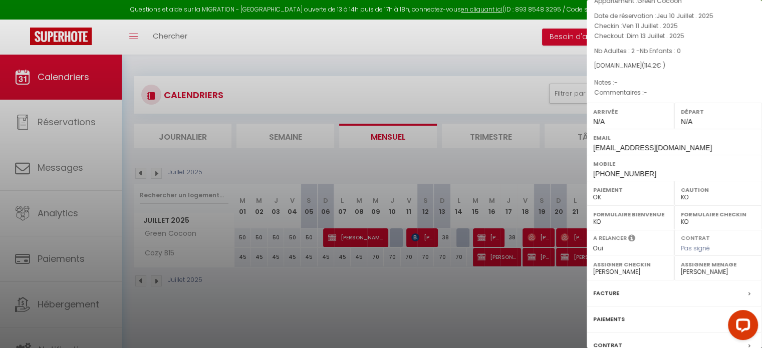
scroll to position [117, 0]
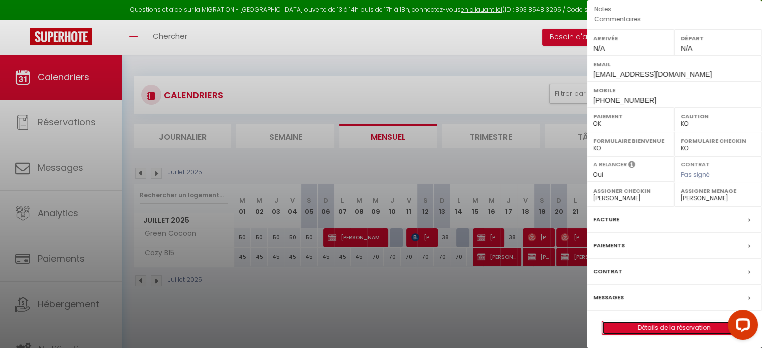
click at [646, 325] on link "Détails de la réservation" at bounding box center [674, 328] width 144 height 13
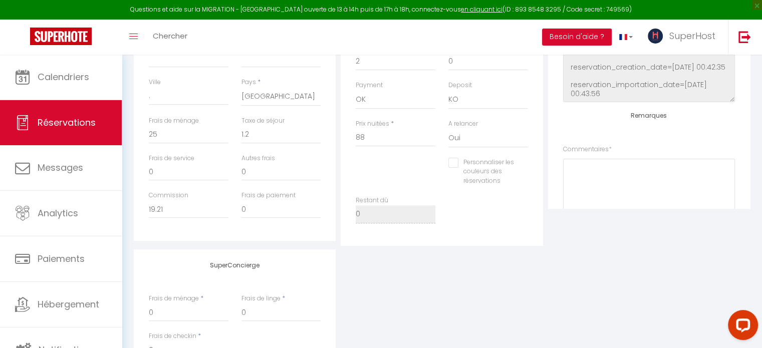
scroll to position [401, 0]
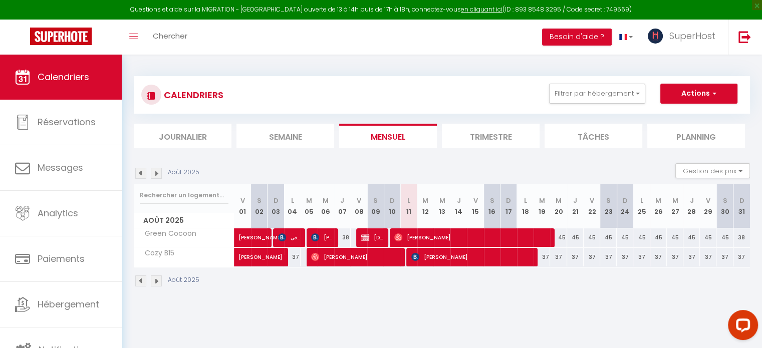
click at [140, 171] on img at bounding box center [140, 173] width 11 height 11
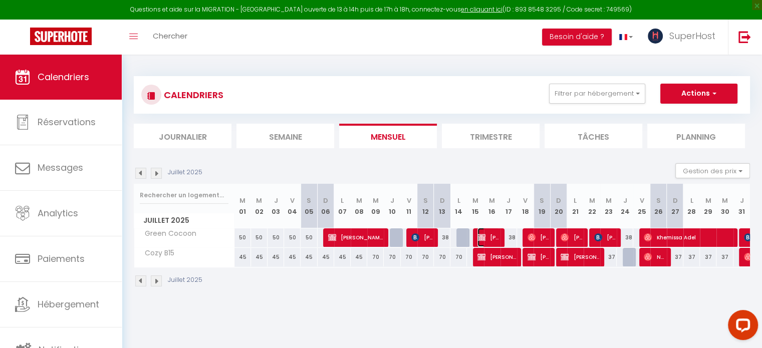
click at [486, 236] on span "[PERSON_NAME]" at bounding box center [488, 237] width 22 height 19
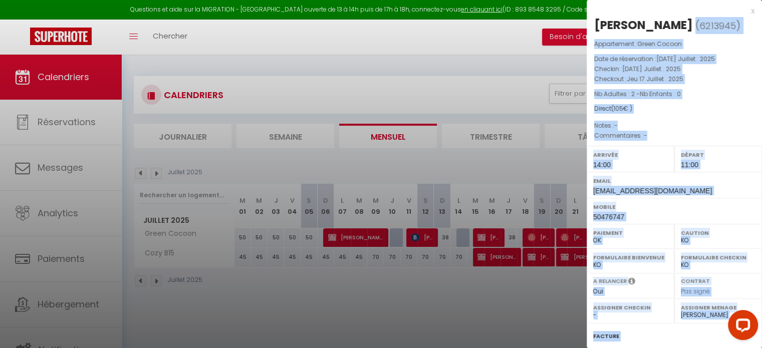
drag, startPoint x: 688, startPoint y: 22, endPoint x: 596, endPoint y: 25, distance: 91.7
click at [587, 23] on div "[PERSON_NAME] ( 6213945 ) Appartement : Green Cocoon Date de réservation : [DAT…" at bounding box center [674, 234] width 175 height 435
copy h2 "[PERSON_NAME]"
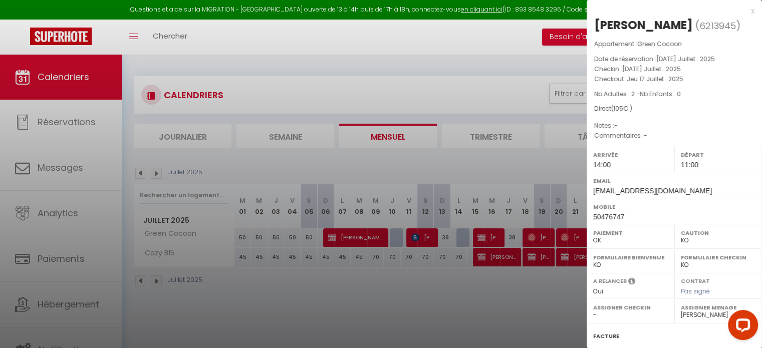
click at [462, 309] on div at bounding box center [381, 174] width 762 height 348
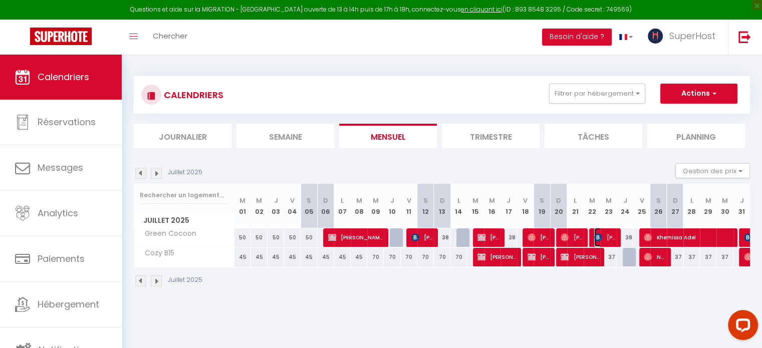
click at [607, 237] on span "[PERSON_NAME]" at bounding box center [605, 237] width 22 height 19
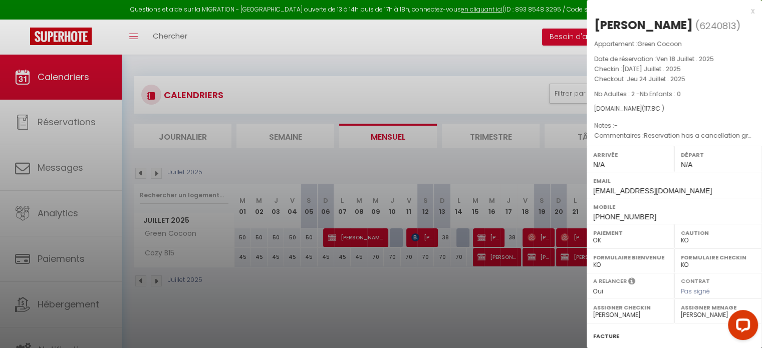
drag, startPoint x: 731, startPoint y: 24, endPoint x: 597, endPoint y: 20, distance: 134.3
click at [597, 20] on h2 "[PERSON_NAME] ( 6240813 )" at bounding box center [674, 25] width 160 height 17
copy div "[PERSON_NAME]"
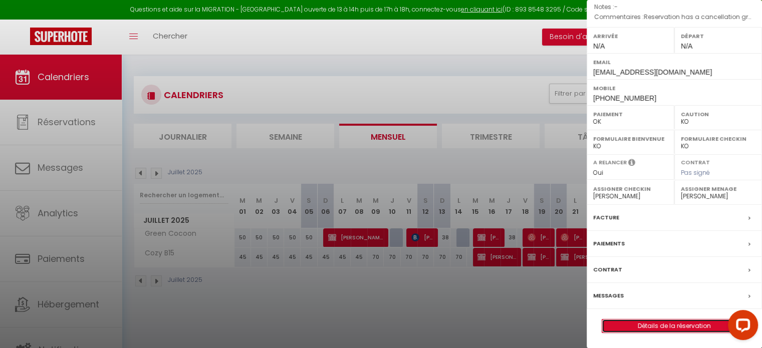
click at [646, 325] on link "Détails de la réservation" at bounding box center [674, 326] width 144 height 13
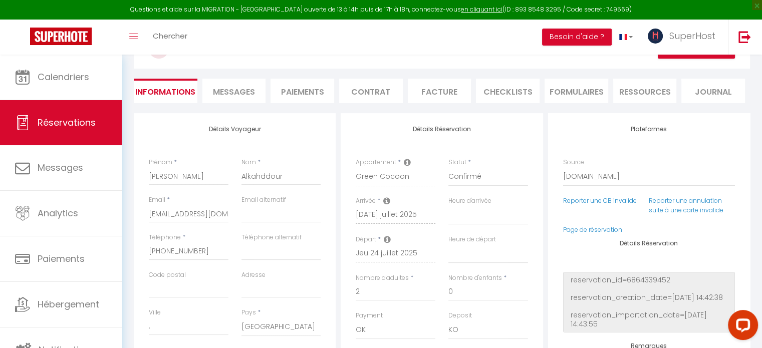
scroll to position [250, 0]
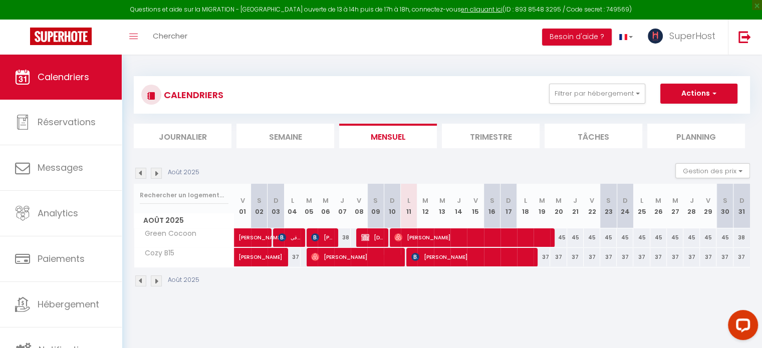
click at [140, 284] on img at bounding box center [140, 281] width 11 height 11
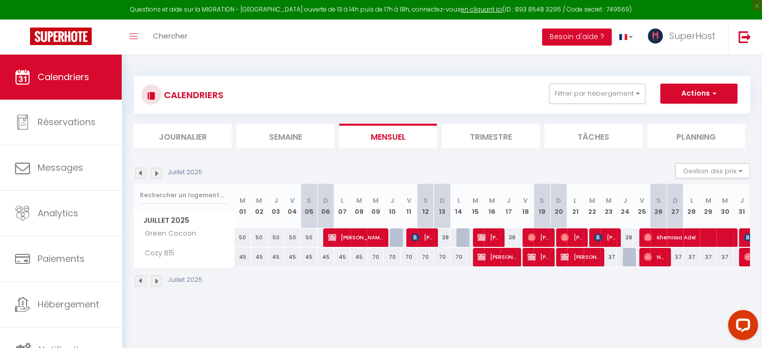
click at [432, 304] on div "CALENDRIERS Filtrer par hébergement Tous La colombe de [GEOGRAPHIC_DATA] in [GE…" at bounding box center [442, 182] width 640 height 254
click at [503, 258] on span "[PERSON_NAME]" at bounding box center [496, 256] width 39 height 19
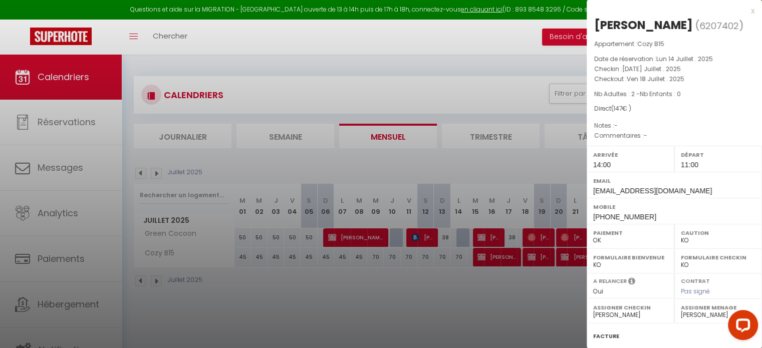
drag, startPoint x: 669, startPoint y: 24, endPoint x: 593, endPoint y: 22, distance: 76.2
click at [593, 22] on div "[PERSON_NAME] ( 6207402 ) Appartement : Cozy B15 Date de réservation : Lun 14 J…" at bounding box center [674, 234] width 175 height 435
copy h2 "[PERSON_NAME]"
click at [440, 294] on div at bounding box center [381, 174] width 762 height 348
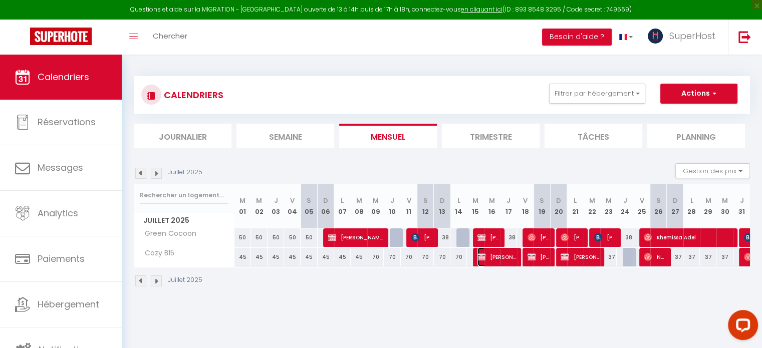
click at [491, 256] on span "[PERSON_NAME]" at bounding box center [496, 256] width 39 height 19
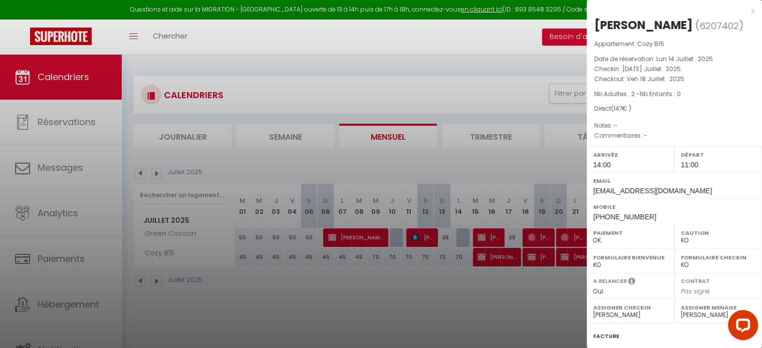
click at [457, 304] on div at bounding box center [381, 174] width 762 height 348
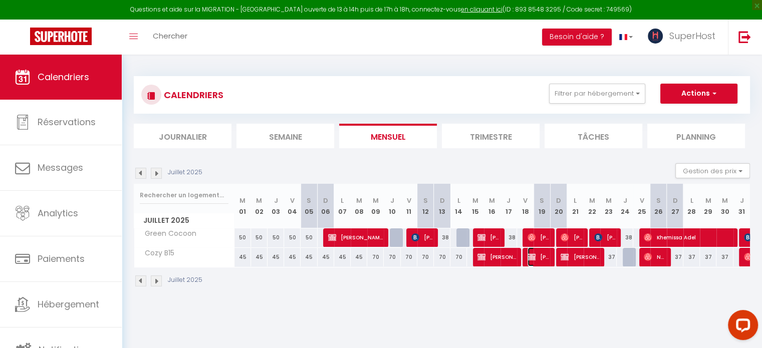
click at [539, 254] on span "[PERSON_NAME]" at bounding box center [539, 256] width 22 height 19
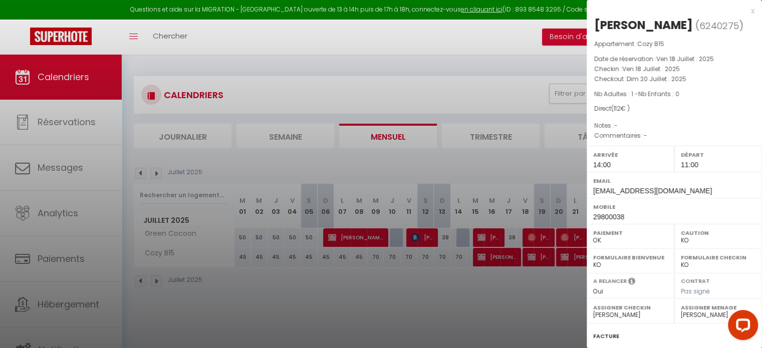
drag, startPoint x: 713, startPoint y: 20, endPoint x: 593, endPoint y: 22, distance: 120.2
click at [593, 22] on div "[PERSON_NAME] ( 6240275 ) Appartement : Cozy B15 Date de réservation : Ven 18 J…" at bounding box center [674, 234] width 175 height 435
copy div "[PERSON_NAME]"
click at [495, 94] on div at bounding box center [381, 174] width 762 height 348
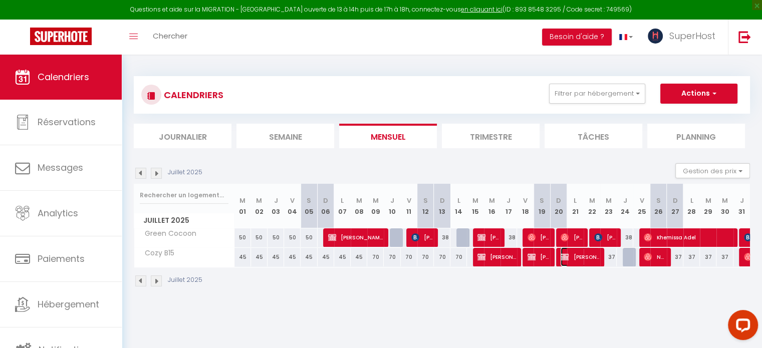
click at [585, 260] on span "[PERSON_NAME]" at bounding box center [580, 256] width 39 height 19
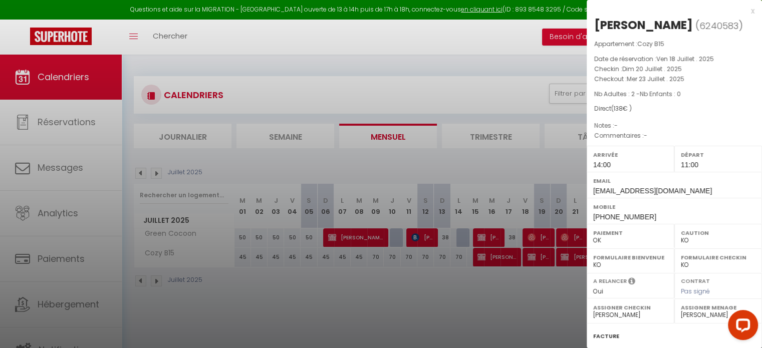
drag, startPoint x: 685, startPoint y: 24, endPoint x: 596, endPoint y: 23, distance: 89.2
click at [596, 23] on h2 "[PERSON_NAME] ( 6240583 )" at bounding box center [674, 25] width 160 height 17
click at [477, 86] on div at bounding box center [381, 174] width 762 height 348
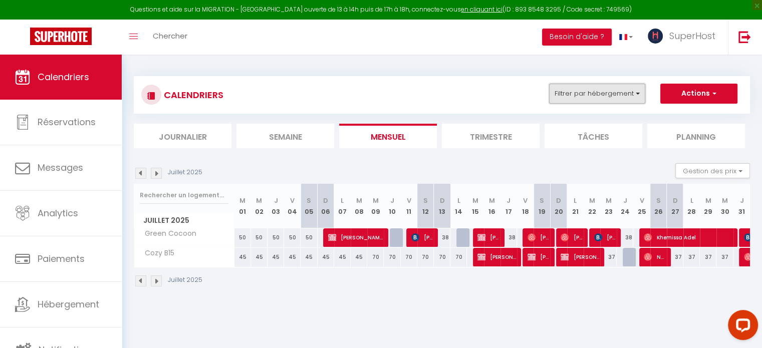
click at [587, 99] on button "Filtrer par hébergement" at bounding box center [597, 94] width 96 height 20
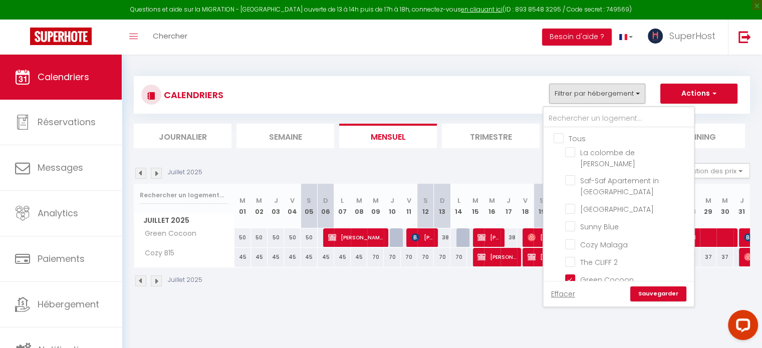
click at [560, 140] on input "Tous" at bounding box center [629, 138] width 150 height 10
click at [562, 139] on input "Tous" at bounding box center [629, 138] width 150 height 10
click at [570, 119] on input "text" at bounding box center [619, 119] width 150 height 18
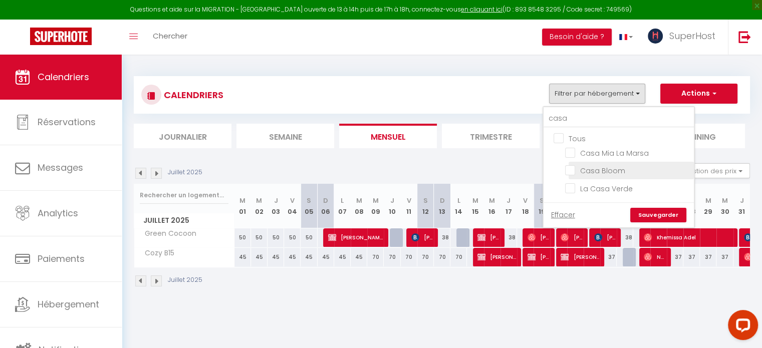
click at [586, 165] on input "Casa Bloom" at bounding box center [627, 170] width 125 height 10
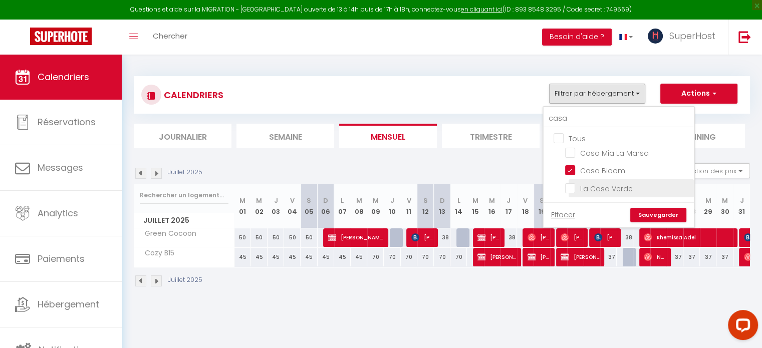
click at [596, 186] on input "La Casa Verde" at bounding box center [627, 187] width 125 height 10
click at [670, 210] on link "Sauvegarder" at bounding box center [658, 215] width 56 height 15
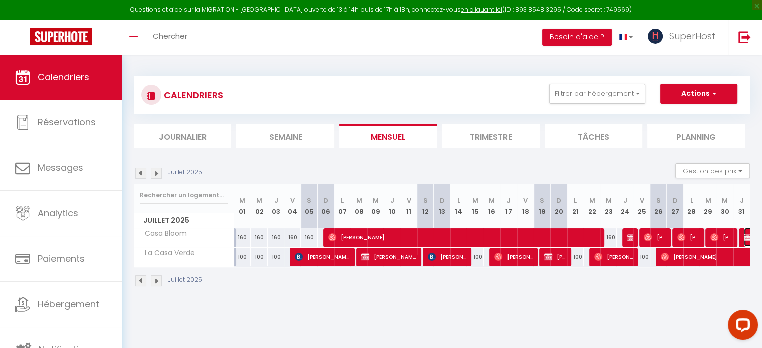
click at [745, 238] on img at bounding box center [748, 237] width 8 height 8
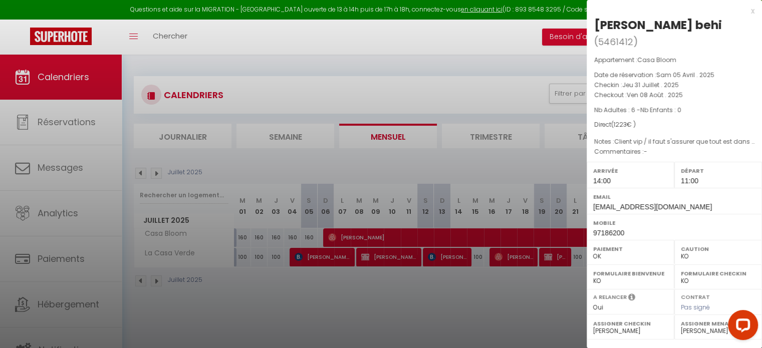
click at [409, 307] on div at bounding box center [381, 174] width 762 height 348
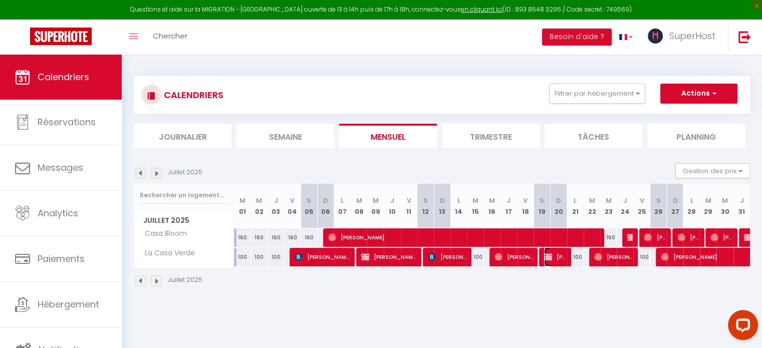
click at [555, 258] on span "[PERSON_NAME]" at bounding box center [555, 256] width 22 height 19
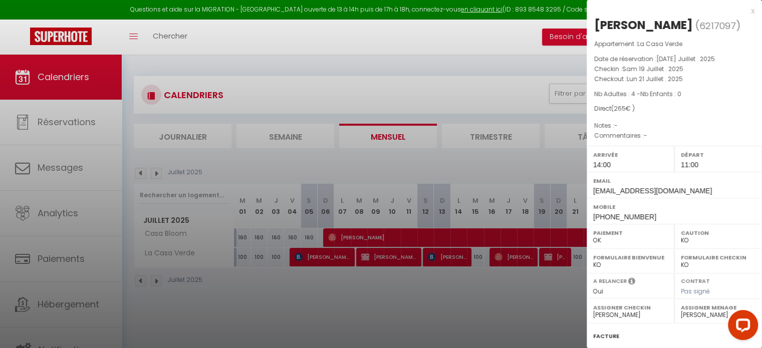
click at [493, 291] on div at bounding box center [381, 174] width 762 height 348
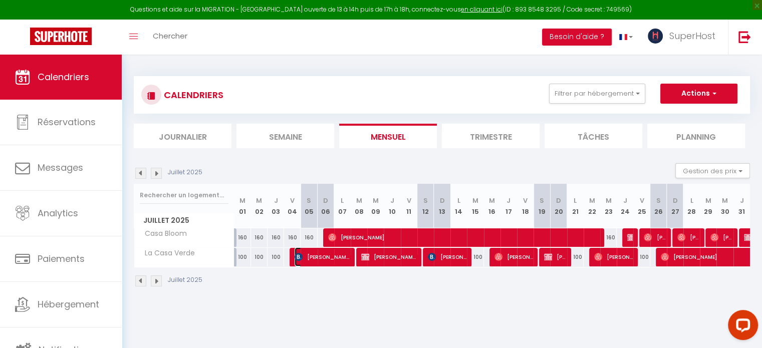
click at [317, 256] on span "[PERSON_NAME]" at bounding box center [322, 256] width 55 height 19
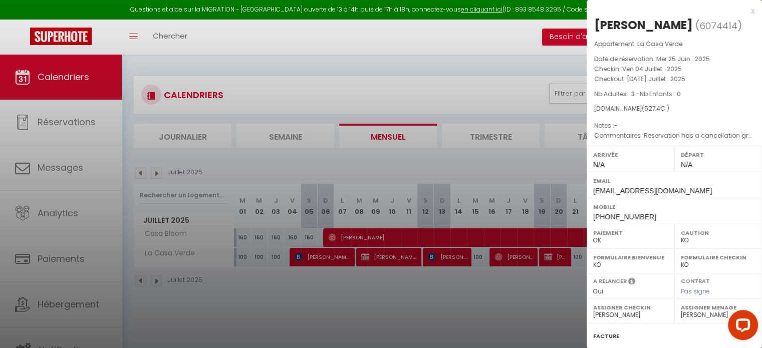
drag, startPoint x: 670, startPoint y: 22, endPoint x: 594, endPoint y: 24, distance: 75.7
click at [594, 24] on div "[PERSON_NAME]" at bounding box center [643, 25] width 99 height 16
drag, startPoint x: 468, startPoint y: 10, endPoint x: 434, endPoint y: 74, distance: 73.1
click at [433, 74] on div at bounding box center [381, 174] width 762 height 348
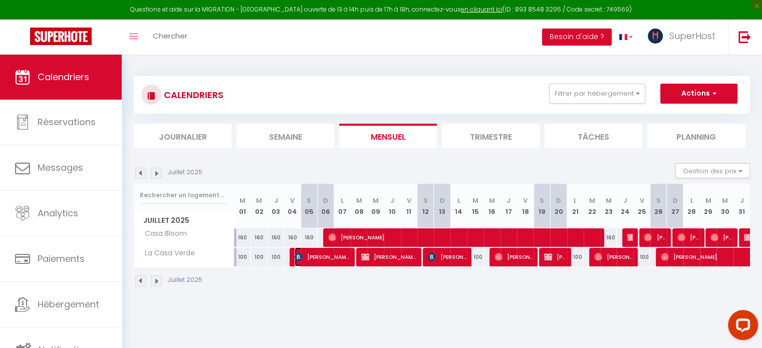
click at [319, 262] on span "[PERSON_NAME]" at bounding box center [322, 256] width 55 height 19
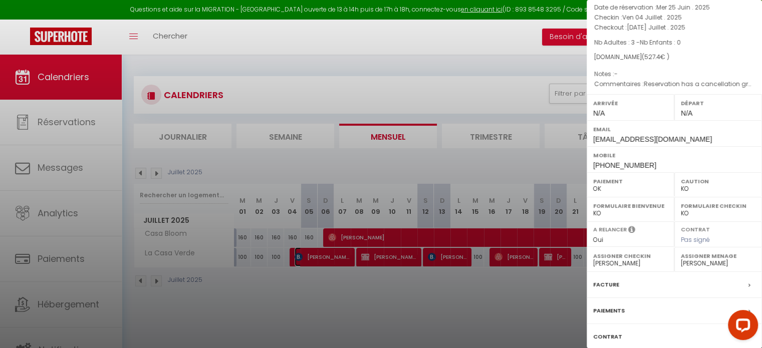
scroll to position [117, 0]
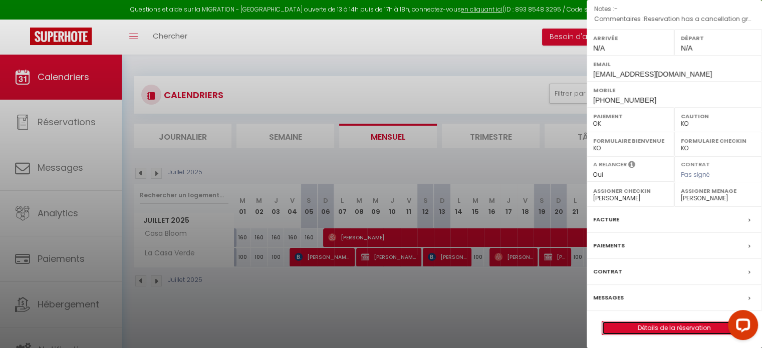
click at [649, 329] on link "Détails de la réservation" at bounding box center [674, 328] width 144 height 13
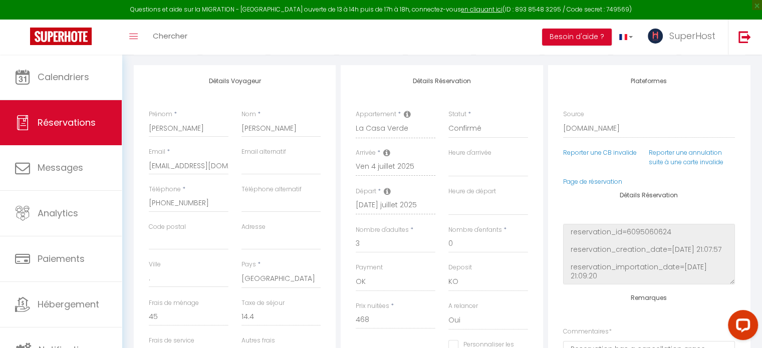
scroll to position [250, 0]
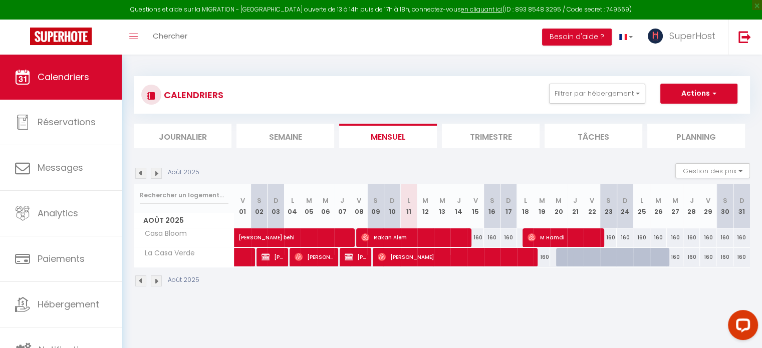
click at [138, 282] on img at bounding box center [140, 281] width 11 height 11
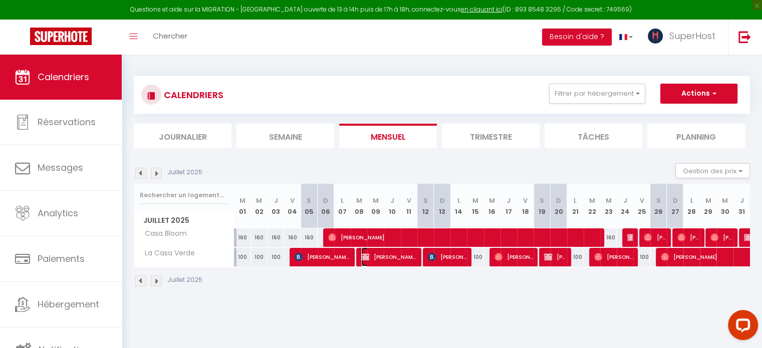
click at [377, 262] on span "[PERSON_NAME]" at bounding box center [388, 256] width 55 height 19
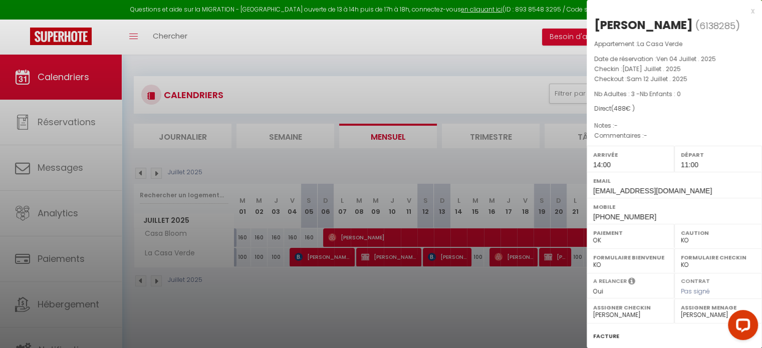
drag, startPoint x: 647, startPoint y: 25, endPoint x: 594, endPoint y: 25, distance: 53.1
click at [594, 25] on div "[PERSON_NAME]" at bounding box center [643, 25] width 99 height 16
click at [457, 293] on div at bounding box center [381, 174] width 762 height 348
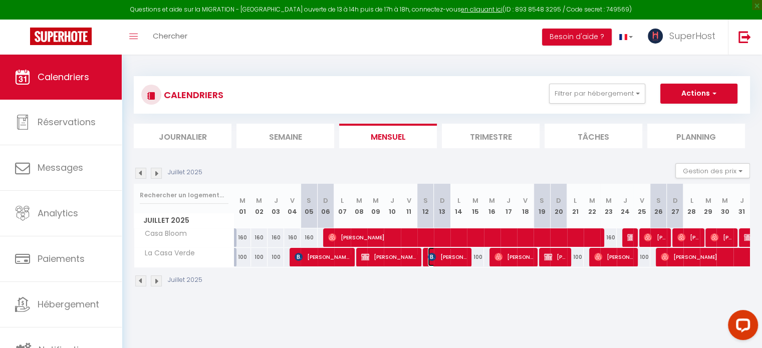
click at [450, 260] on span "[PERSON_NAME]" at bounding box center [447, 256] width 39 height 19
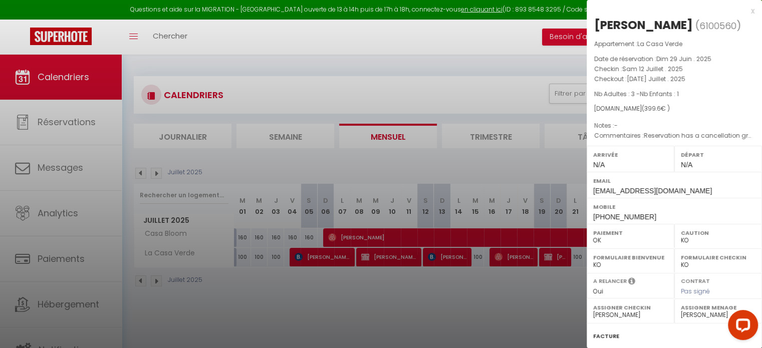
drag, startPoint x: 717, startPoint y: 24, endPoint x: 596, endPoint y: 24, distance: 121.7
click at [596, 24] on h2 "[PERSON_NAME] ( 6100560 )" at bounding box center [674, 25] width 160 height 17
click at [377, 255] on div at bounding box center [381, 174] width 762 height 348
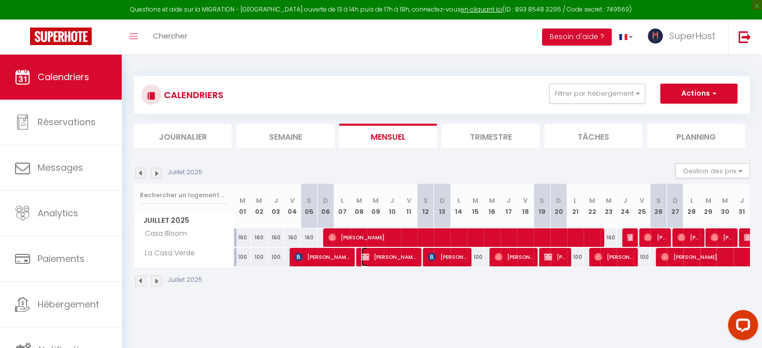
click at [399, 260] on span "[PERSON_NAME]" at bounding box center [388, 256] width 55 height 19
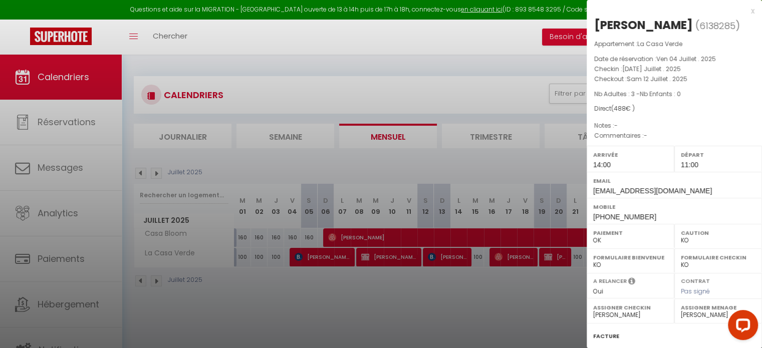
drag, startPoint x: 649, startPoint y: 26, endPoint x: 592, endPoint y: 25, distance: 57.1
click at [592, 25] on div "[PERSON_NAME] ( 6138285 ) Appartement : La Casa Verde Date de réservation : Ven…" at bounding box center [674, 234] width 175 height 435
click at [454, 254] on div at bounding box center [381, 174] width 762 height 348
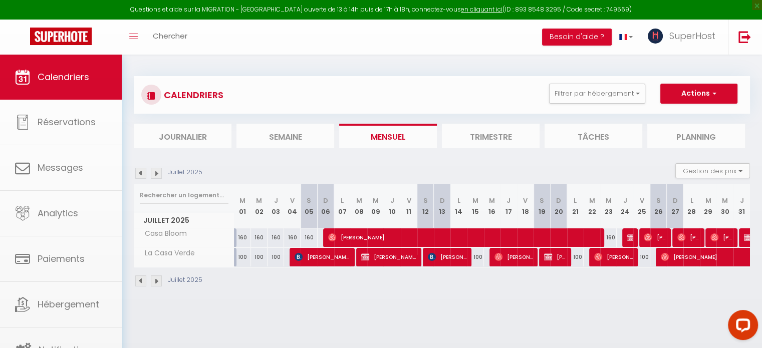
click at [454, 254] on body "Questions et aide sur la MIGRATION - [GEOGRAPHIC_DATA] ouverte de 13 à 14h puis…" at bounding box center [381, 229] width 762 height 348
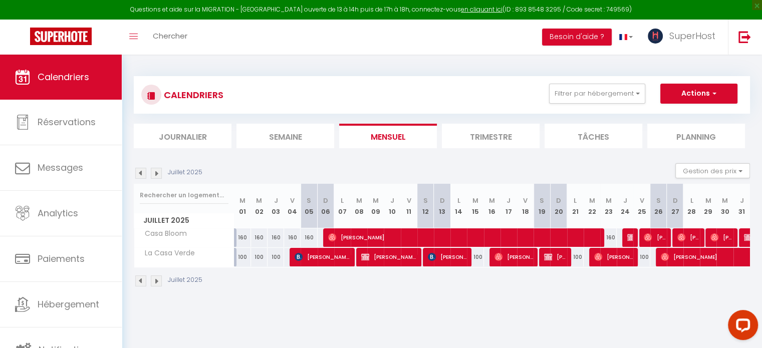
click at [442, 290] on div "Juillet 2025" at bounding box center [442, 283] width 616 height 30
click at [450, 260] on span "[PERSON_NAME]" at bounding box center [447, 256] width 39 height 19
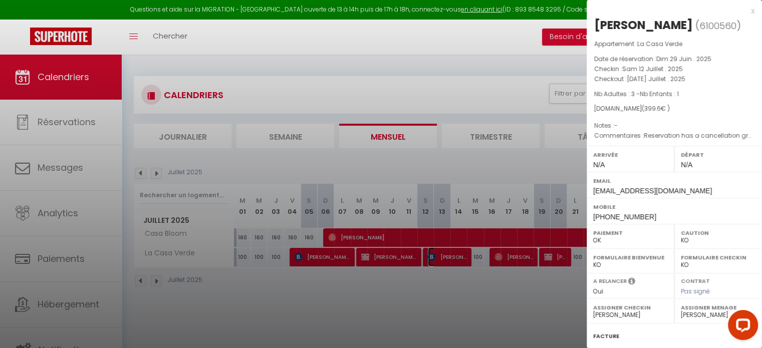
scroll to position [133, 0]
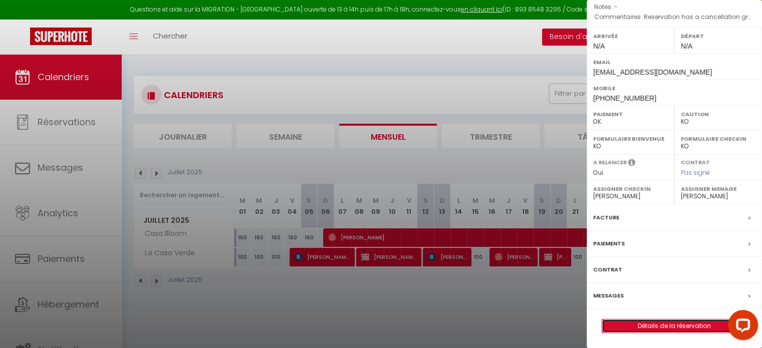
click at [663, 325] on link "Détails de la réservation" at bounding box center [674, 326] width 144 height 13
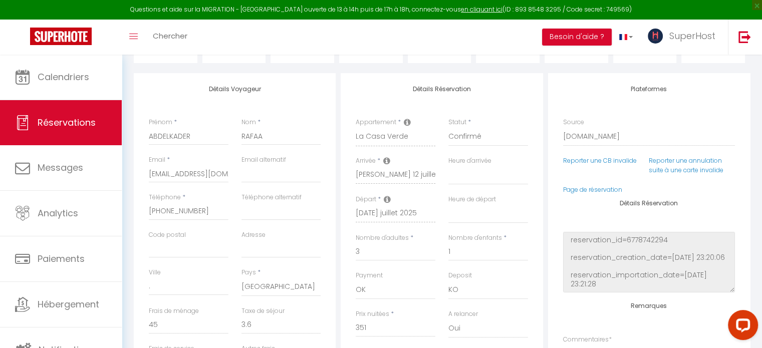
scroll to position [250, 0]
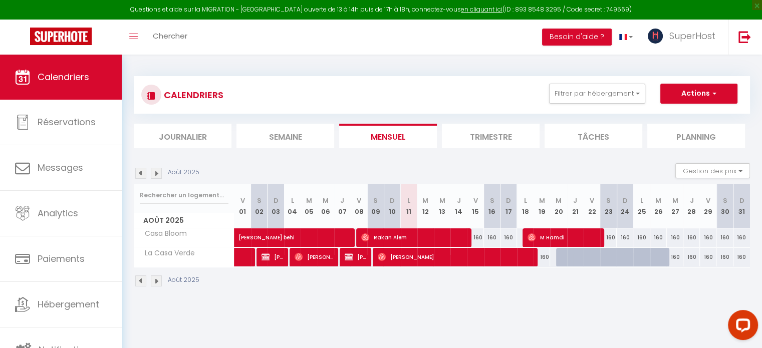
click at [141, 281] on img at bounding box center [140, 281] width 11 height 11
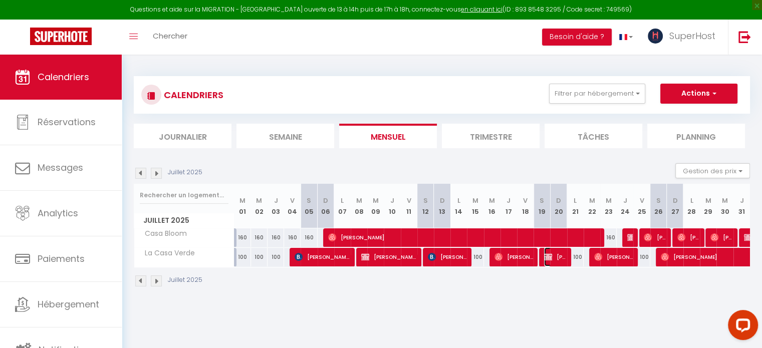
click at [556, 260] on span "[PERSON_NAME]" at bounding box center [555, 256] width 22 height 19
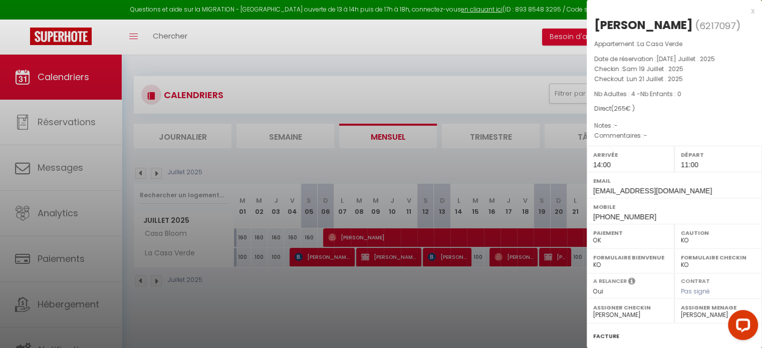
drag, startPoint x: 651, startPoint y: 26, endPoint x: 600, endPoint y: 26, distance: 50.6
click at [591, 22] on div "[PERSON_NAME] ( 6217097 ) Appartement : La Casa Verde Date de réservation : [DA…" at bounding box center [674, 234] width 175 height 435
click at [402, 294] on div at bounding box center [381, 174] width 762 height 348
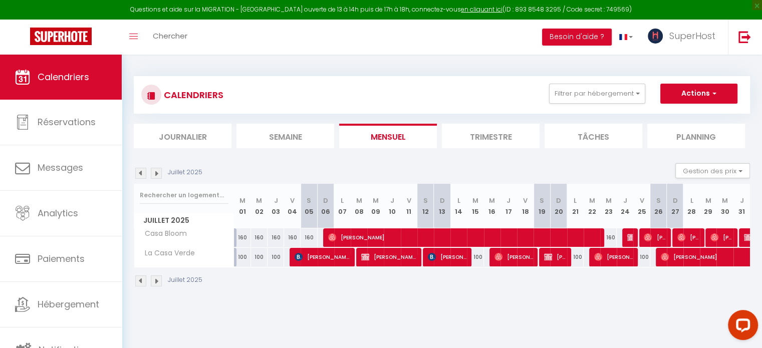
click at [142, 281] on img at bounding box center [140, 281] width 11 height 11
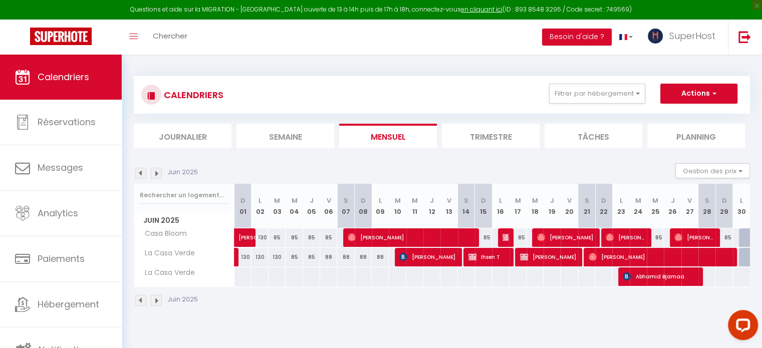
click at [139, 300] on img at bounding box center [140, 300] width 11 height 11
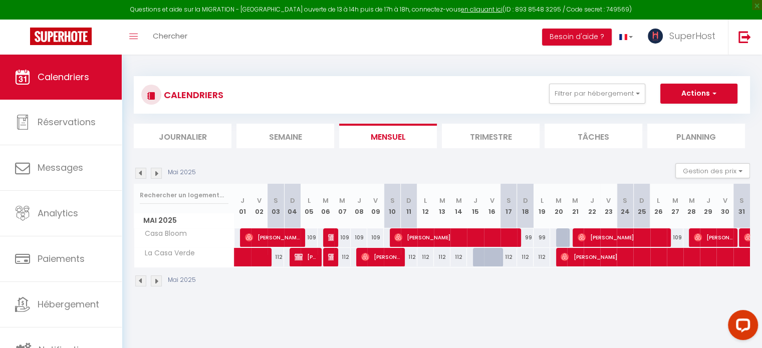
click at [139, 300] on div "CALENDRIERS Filtrer par hébergement Tous La colombe de [GEOGRAPHIC_DATA] in [GE…" at bounding box center [442, 182] width 640 height 254
click at [144, 280] on img at bounding box center [140, 281] width 11 height 11
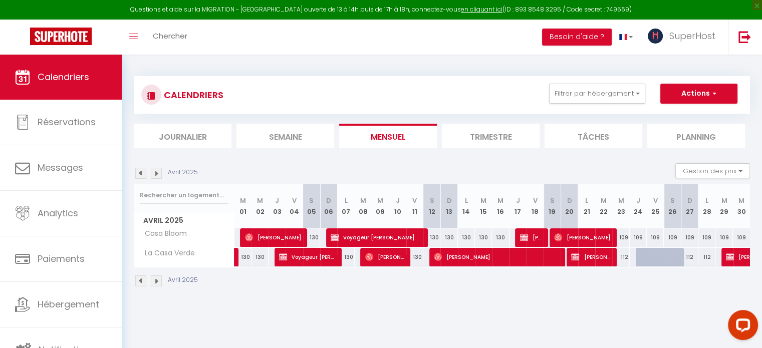
click at [143, 280] on img at bounding box center [140, 281] width 11 height 11
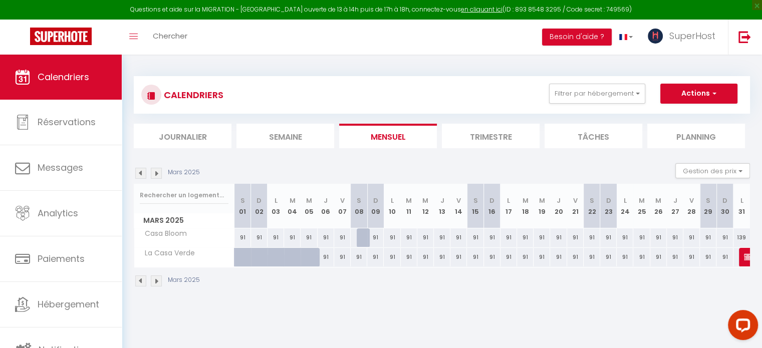
click at [143, 280] on img at bounding box center [140, 281] width 11 height 11
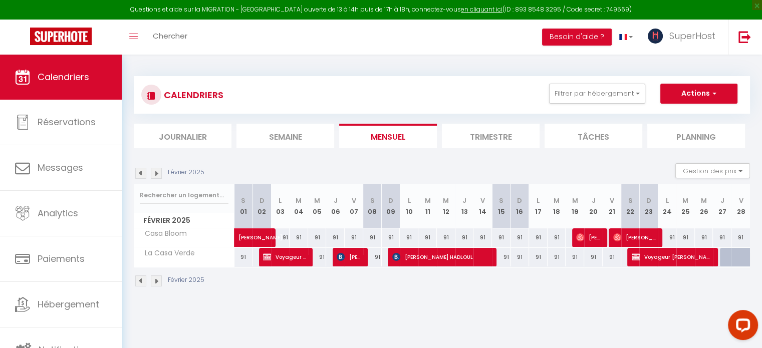
click at [158, 280] on img at bounding box center [156, 281] width 11 height 11
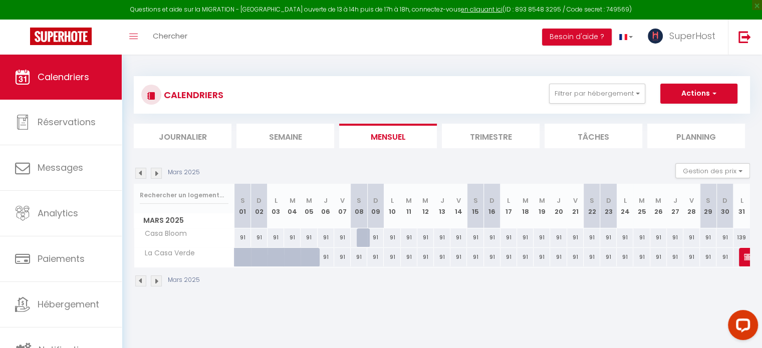
click at [158, 280] on img at bounding box center [156, 281] width 11 height 11
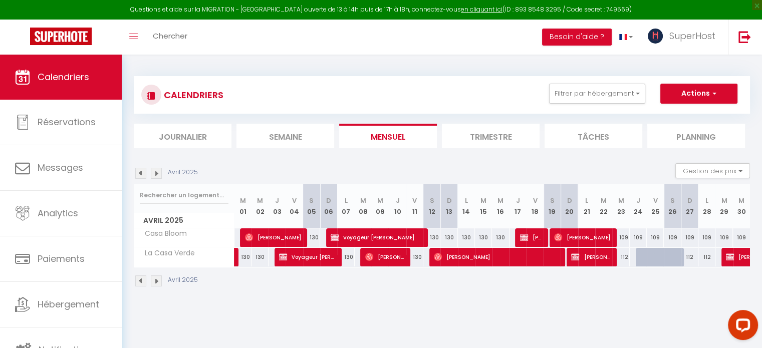
click at [160, 279] on img at bounding box center [156, 281] width 11 height 11
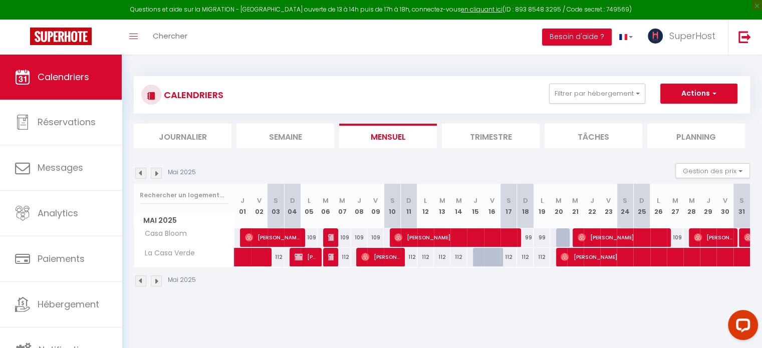
click at [156, 279] on img at bounding box center [156, 281] width 11 height 11
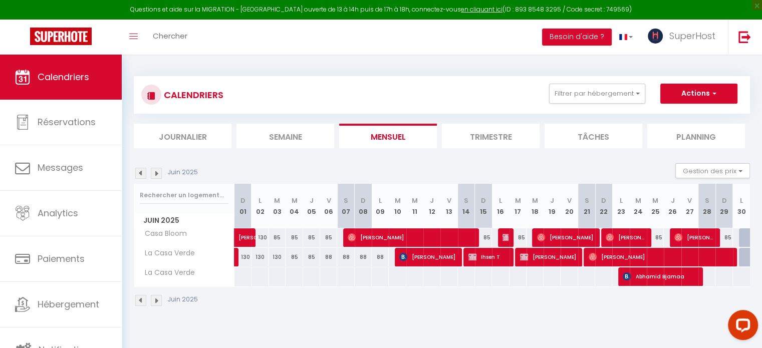
click at [158, 303] on img at bounding box center [156, 300] width 11 height 11
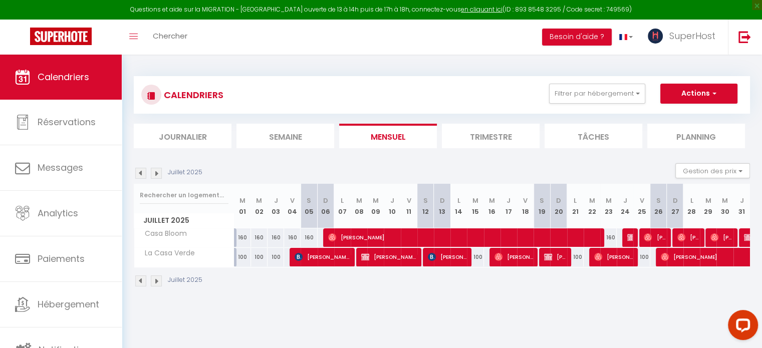
click at [434, 291] on div "Juillet 2025" at bounding box center [442, 283] width 616 height 30
click at [630, 235] on img at bounding box center [631, 237] width 8 height 8
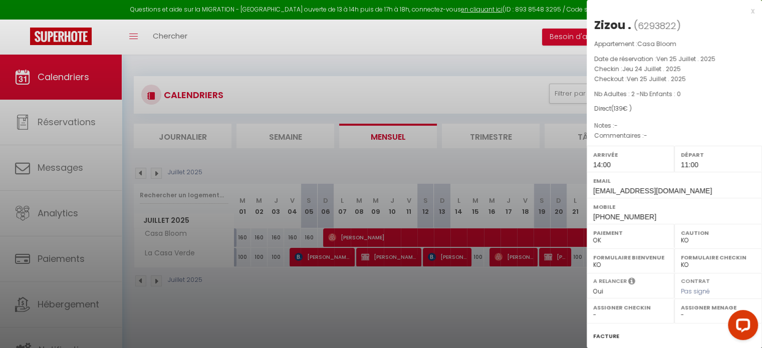
drag, startPoint x: 625, startPoint y: 26, endPoint x: 595, endPoint y: 26, distance: 30.6
click at [595, 26] on div "Zizou ." at bounding box center [612, 25] width 37 height 16
click at [403, 307] on div at bounding box center [381, 174] width 762 height 348
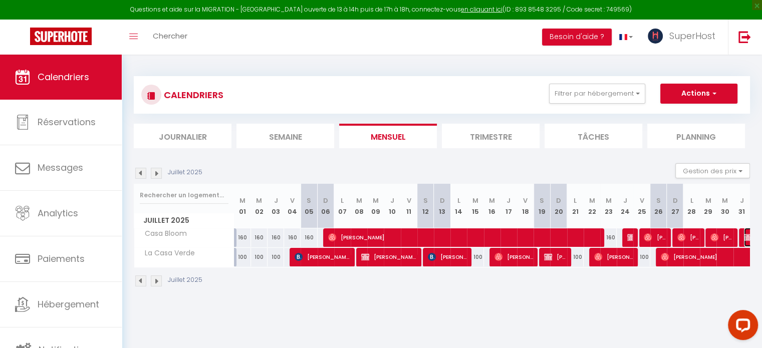
click at [746, 236] on img at bounding box center [748, 237] width 8 height 8
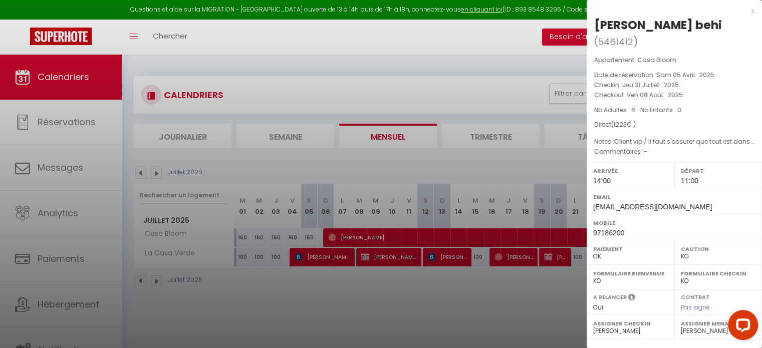
click at [485, 332] on div at bounding box center [381, 174] width 762 height 348
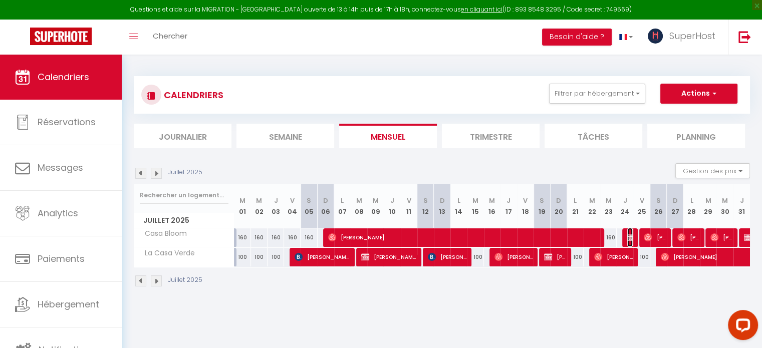
click at [628, 234] on img at bounding box center [631, 237] width 8 height 8
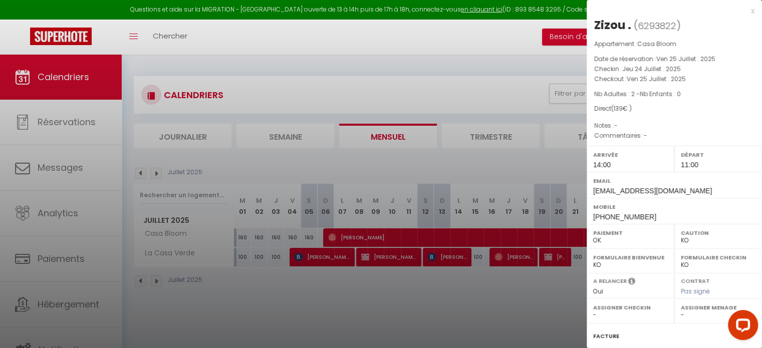
drag, startPoint x: 626, startPoint y: 24, endPoint x: 594, endPoint y: 24, distance: 32.1
click at [594, 24] on div "Zizou ." at bounding box center [612, 25] width 37 height 16
click at [365, 307] on div at bounding box center [381, 174] width 762 height 348
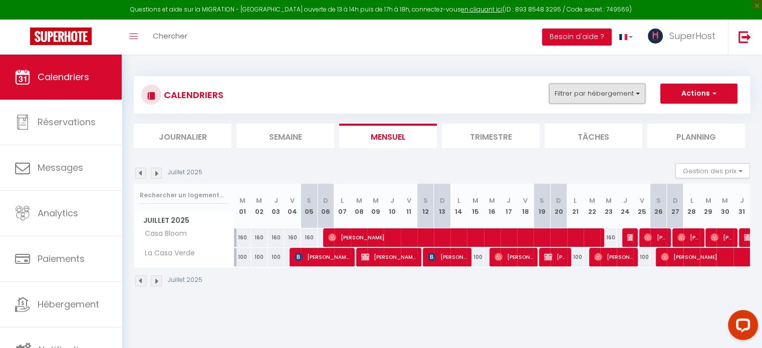
click at [588, 98] on button "Filtrer par hébergement" at bounding box center [597, 94] width 96 height 20
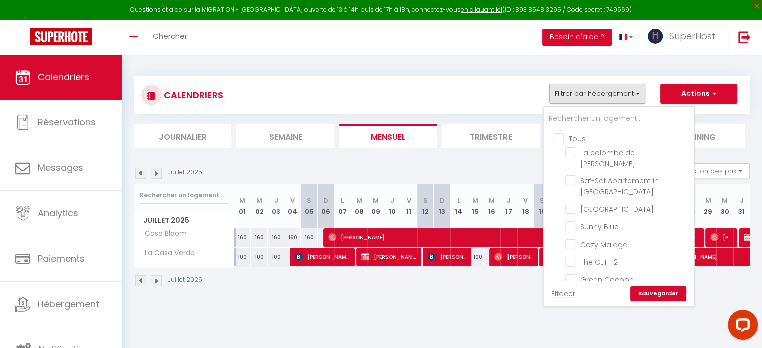
click at [559, 139] on input "Tous" at bounding box center [629, 138] width 150 height 10
click at [560, 139] on input "Tous" at bounding box center [629, 138] width 150 height 10
click at [567, 123] on input "text" at bounding box center [619, 119] width 150 height 18
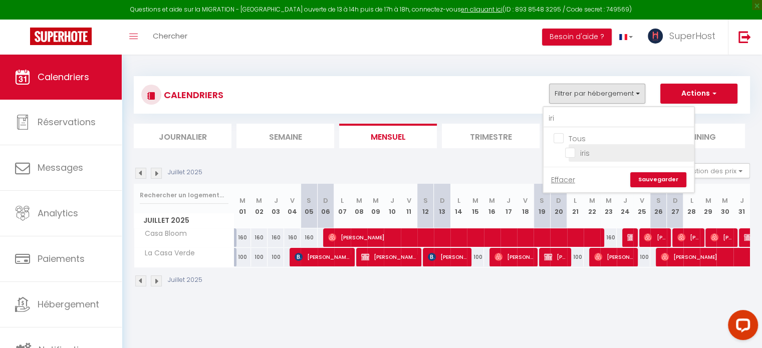
click at [570, 152] on input "iris" at bounding box center [627, 152] width 125 height 10
click at [655, 178] on link "Sauvegarder" at bounding box center [658, 179] width 56 height 15
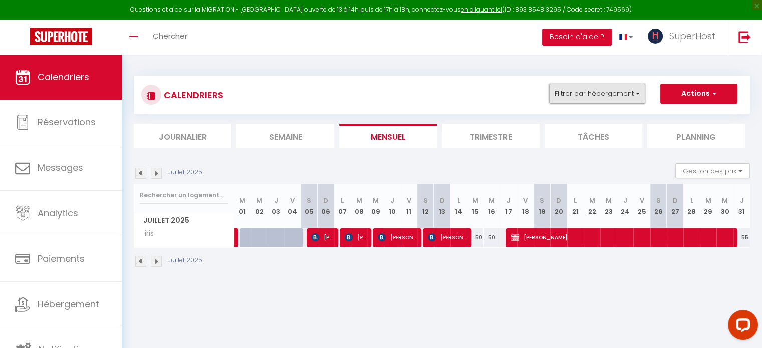
click at [575, 98] on button "Filtrer par hébergement" at bounding box center [597, 94] width 96 height 20
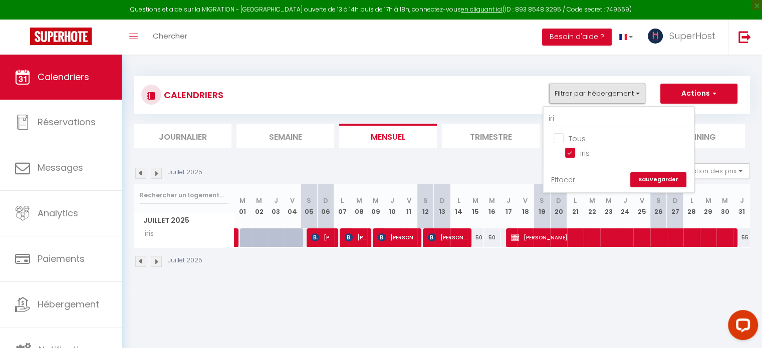
click at [582, 94] on button "Filtrer par hébergement" at bounding box center [597, 94] width 96 height 20
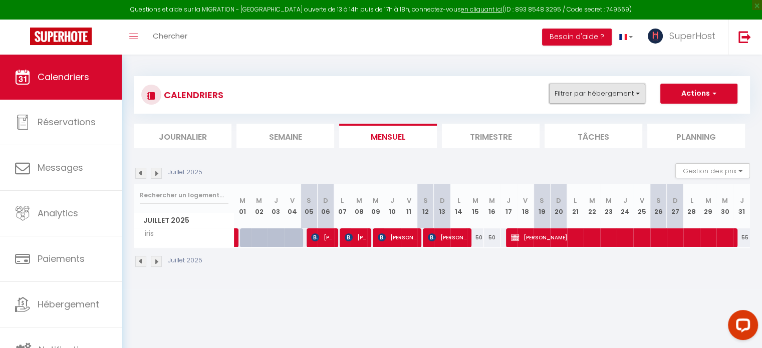
click at [584, 94] on button "Filtrer par hébergement" at bounding box center [597, 94] width 96 height 20
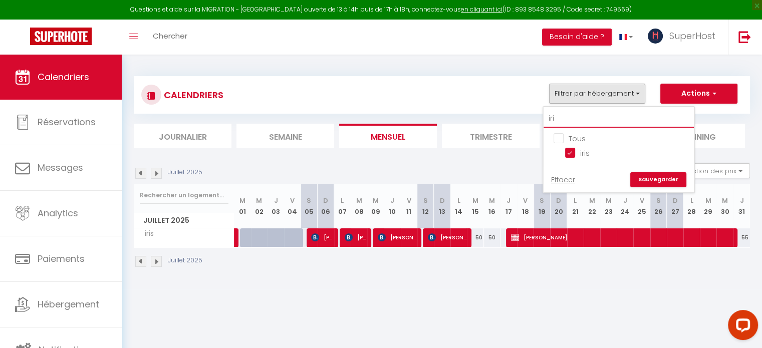
click at [577, 120] on input "iri" at bounding box center [619, 119] width 150 height 18
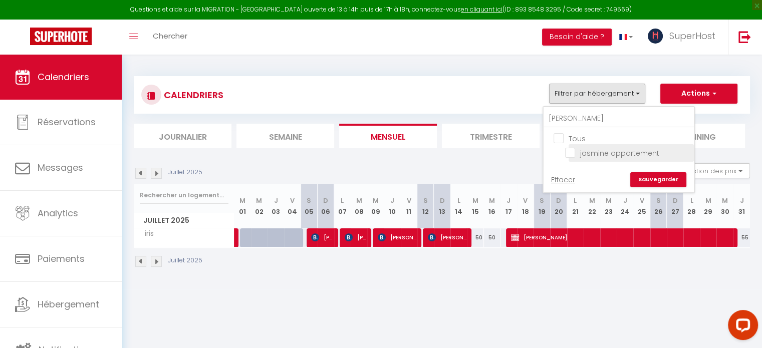
click at [571, 153] on input "jasmine appartement" at bounding box center [627, 152] width 125 height 10
click at [669, 182] on link "Sauvegarder" at bounding box center [658, 179] width 56 height 15
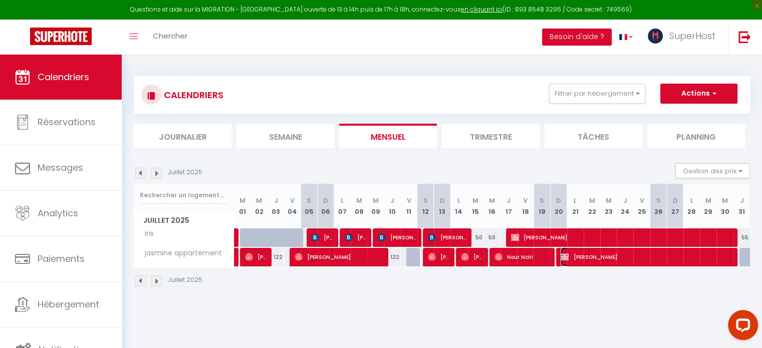
click at [612, 258] on span "[PERSON_NAME]" at bounding box center [646, 256] width 171 height 19
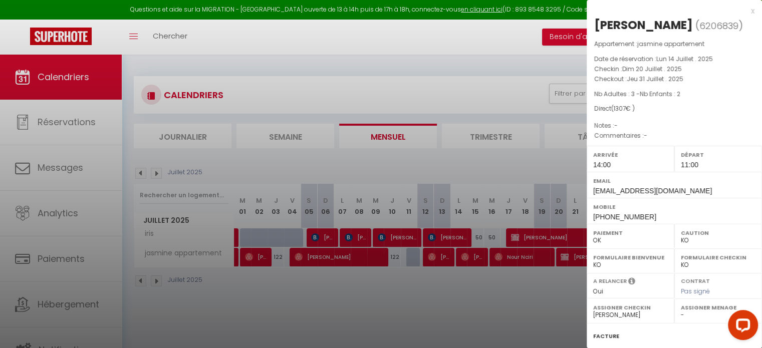
click at [491, 298] on div at bounding box center [381, 174] width 762 height 348
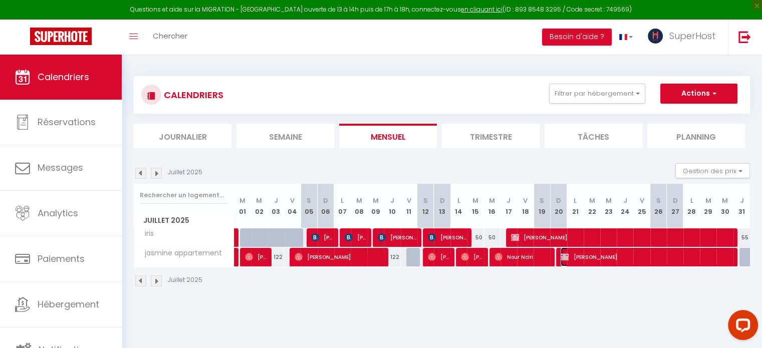
click at [651, 258] on span "[PERSON_NAME]" at bounding box center [646, 256] width 171 height 19
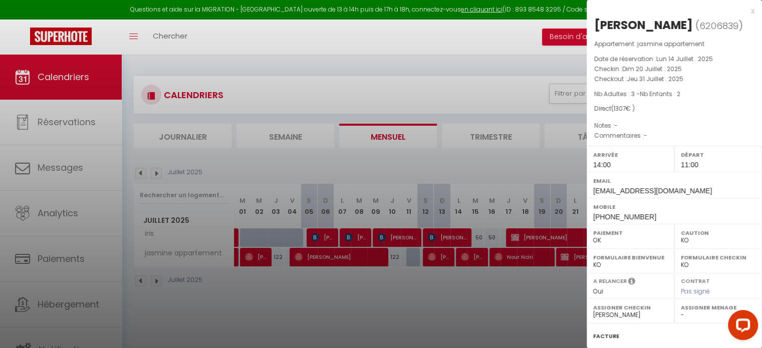
click at [409, 279] on div at bounding box center [381, 174] width 762 height 348
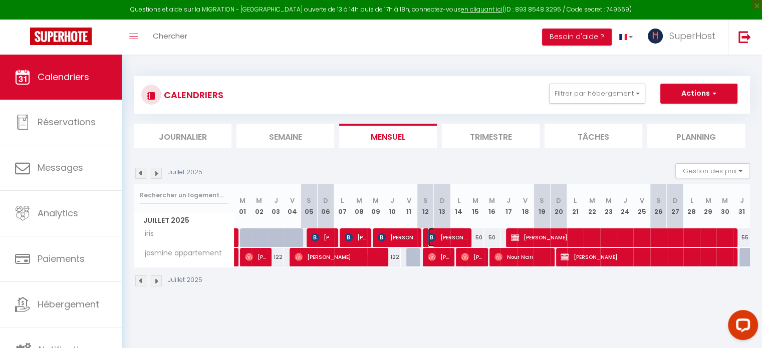
click at [438, 238] on span "[PERSON_NAME]" at bounding box center [447, 237] width 39 height 19
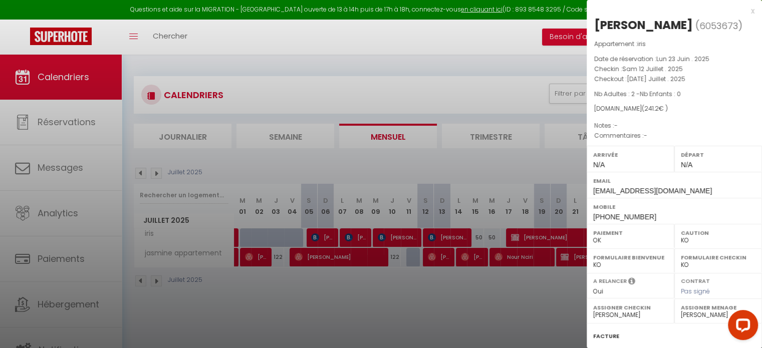
click at [407, 238] on div at bounding box center [381, 174] width 762 height 348
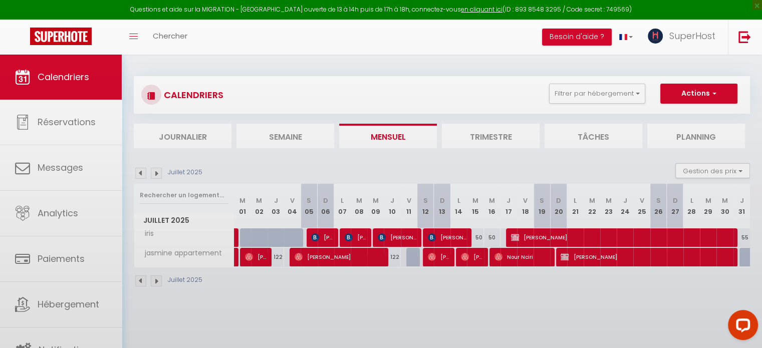
click at [407, 238] on body "Questions et aide sur la MIGRATION - [GEOGRAPHIC_DATA] ouverte de 13 à 14h puis…" at bounding box center [381, 229] width 762 height 348
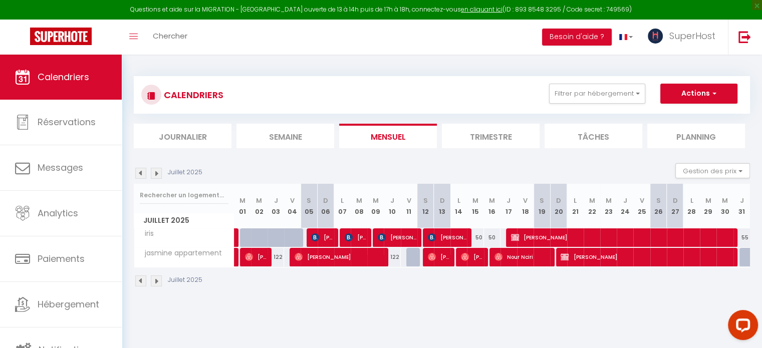
click at [393, 306] on div "CALENDRIERS Filtrer par hébergement [PERSON_NAME] Tous jasmine appartement Effa…" at bounding box center [442, 182] width 640 height 254
click at [396, 235] on span "[PERSON_NAME]" at bounding box center [397, 237] width 39 height 19
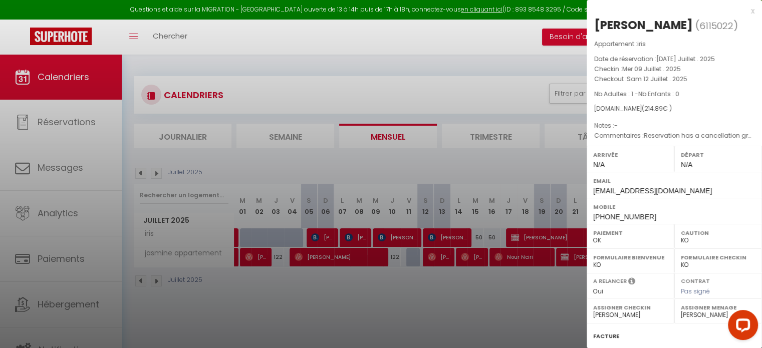
click at [331, 307] on div at bounding box center [381, 174] width 762 height 348
